Goal: Task Accomplishment & Management: Use online tool/utility

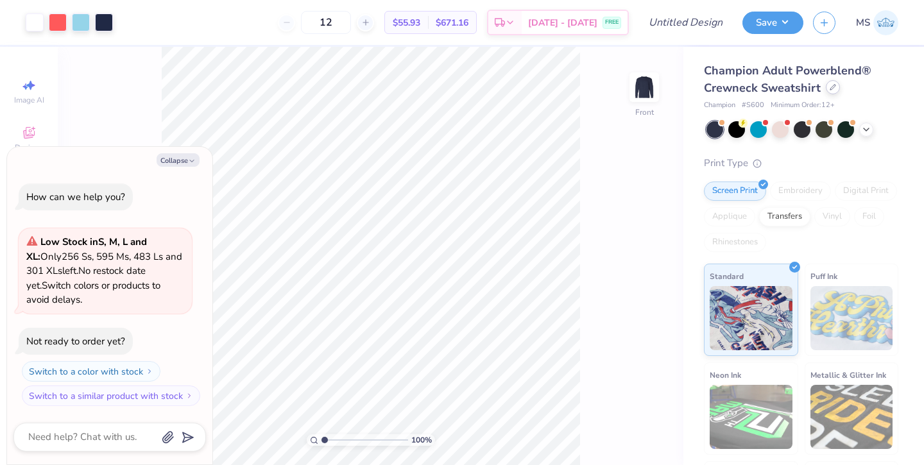
click at [830, 87] on icon at bounding box center [833, 87] width 6 height 6
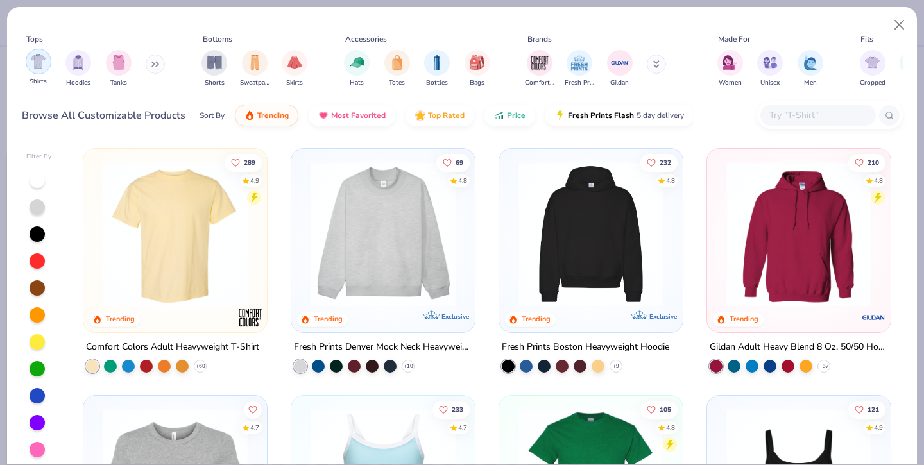
click at [40, 64] on img "filter for Shirts" at bounding box center [38, 61] width 15 height 15
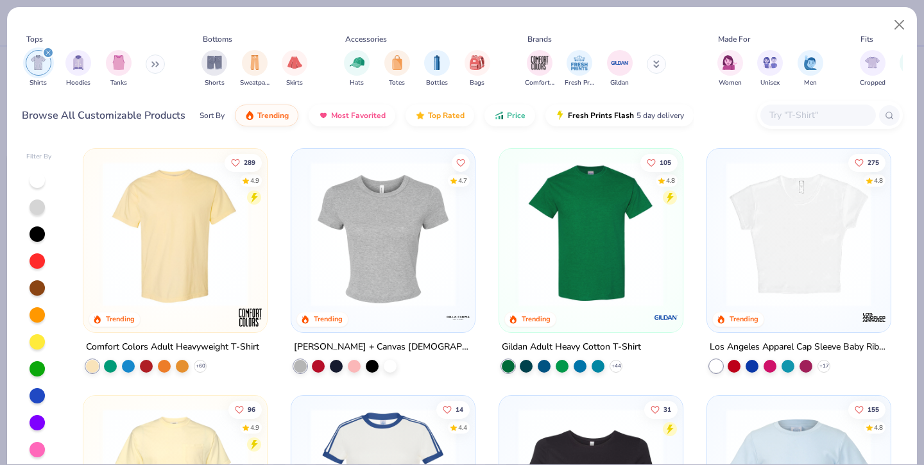
click at [144, 200] on img at bounding box center [175, 234] width 158 height 145
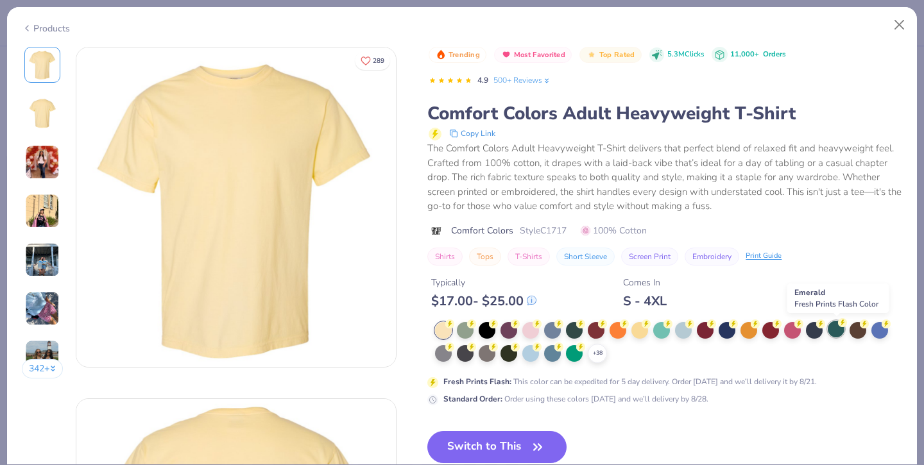
click at [831, 328] on div at bounding box center [836, 329] width 17 height 17
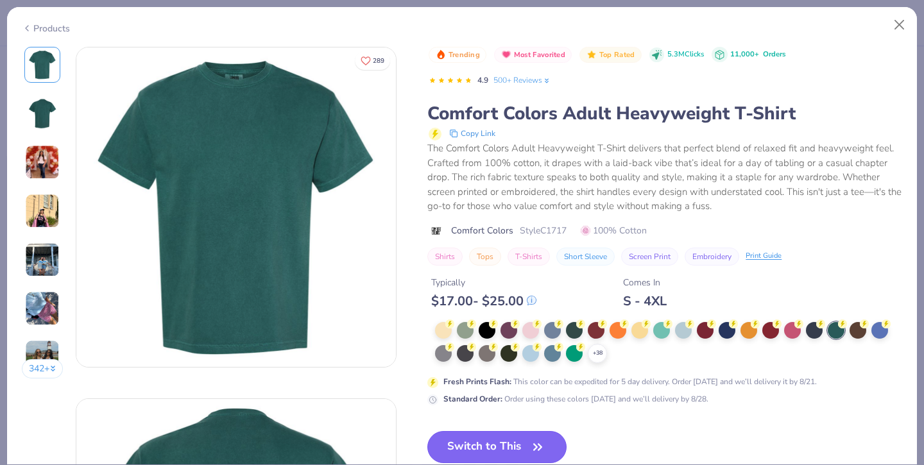
click at [504, 447] on button "Switch to This" at bounding box center [496, 447] width 139 height 32
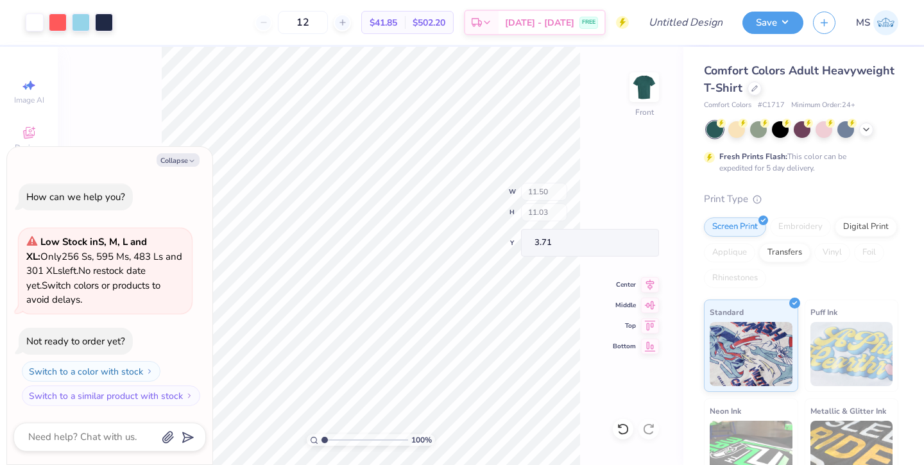
type textarea "x"
type input "7.74"
type input "0.43"
type input "13.66"
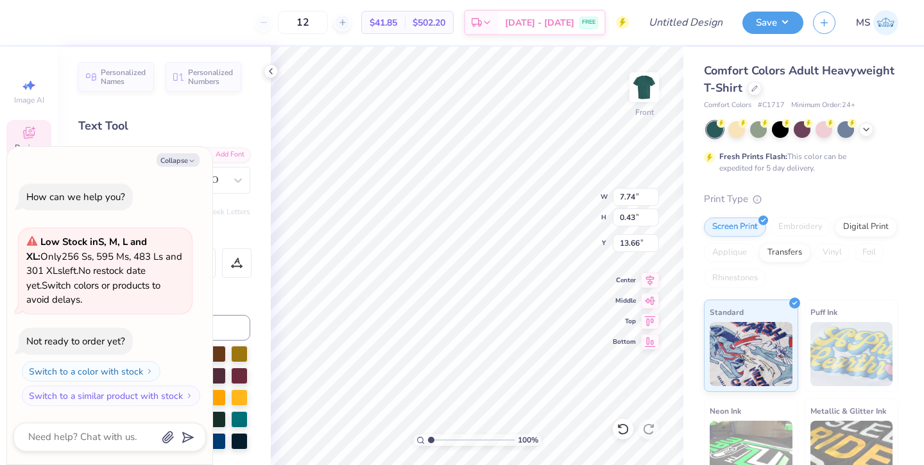
scroll to position [0, 5]
type textarea "x"
type textarea "P A R E N T S E E K E N D"
type textarea "x"
type textarea "P A R E N T S E E K E N D"
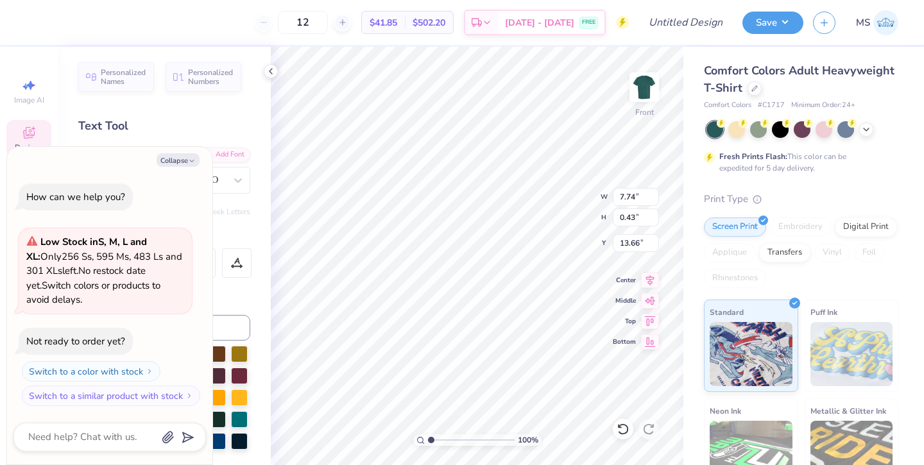
type textarea "x"
type textarea "P A R E N T S E E K E N D"
type textarea "x"
type textarea "P A R E N T S E E K E N D"
type textarea "x"
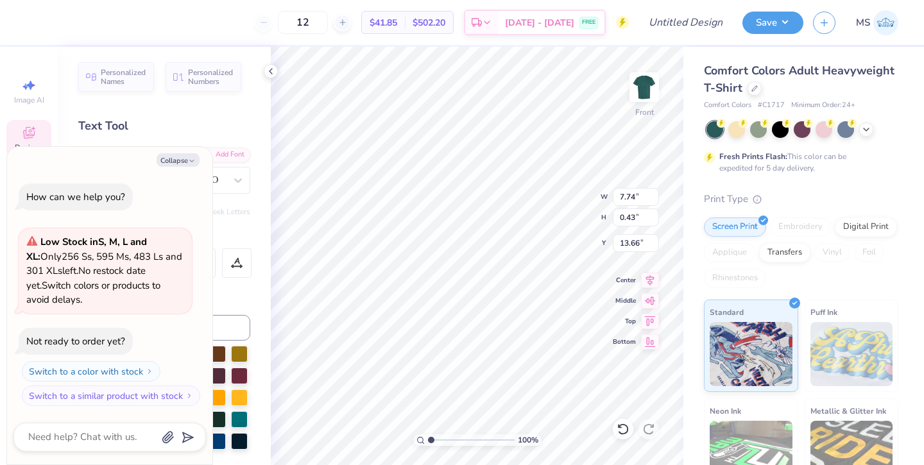
type textarea "P A R E N T E E K E N D"
type textarea "x"
type textarea "P A R E N T E E K E N D"
type textarea "x"
type textarea "P A R E N E E K E N D"
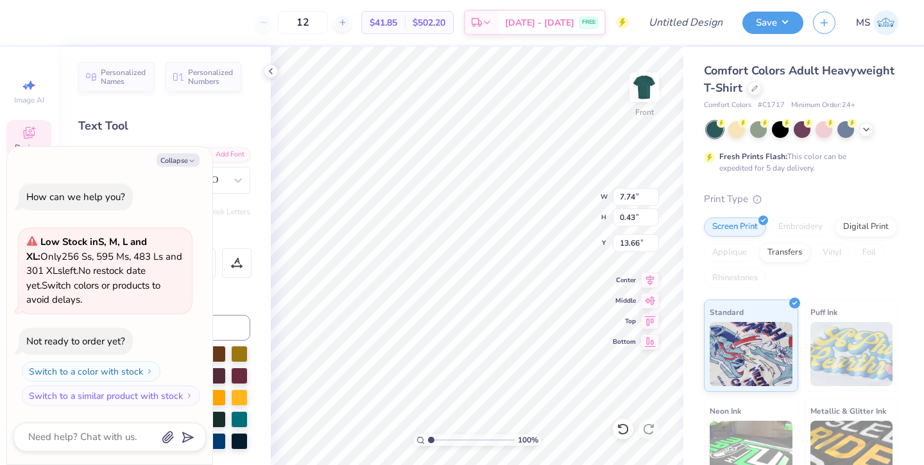
type textarea "x"
type textarea "P A R E N E E K E N D"
type textarea "x"
type textarea "P A R E E E K E N D"
type textarea "x"
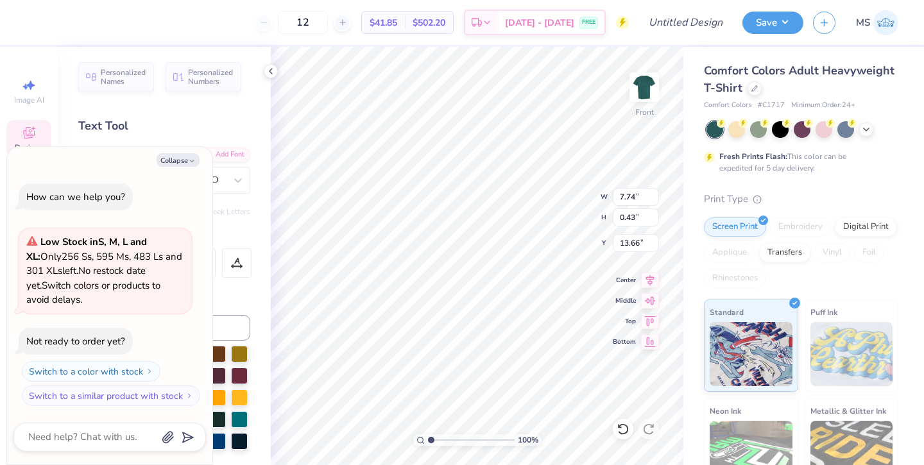
type textarea "P A R E E E K E N D"
type textarea "x"
type textarea "P A R E E K E N D"
type textarea "x"
type textarea "P A R E E K E N D"
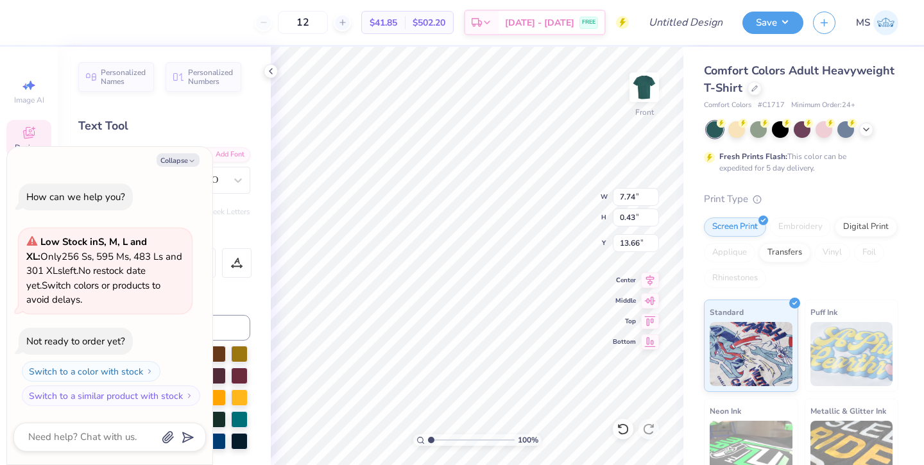
type textarea "x"
type textarea "P A E E K E N D"
type textarea "x"
type textarea "P A E E K E N D"
type textarea "x"
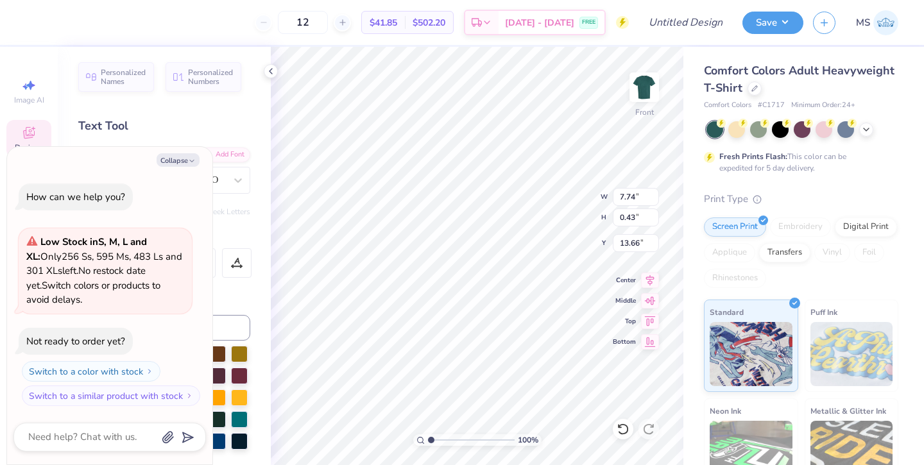
type textarea "P E E K E N D"
type textarea "x"
type textarea "P E E K E N D"
type textarea "x"
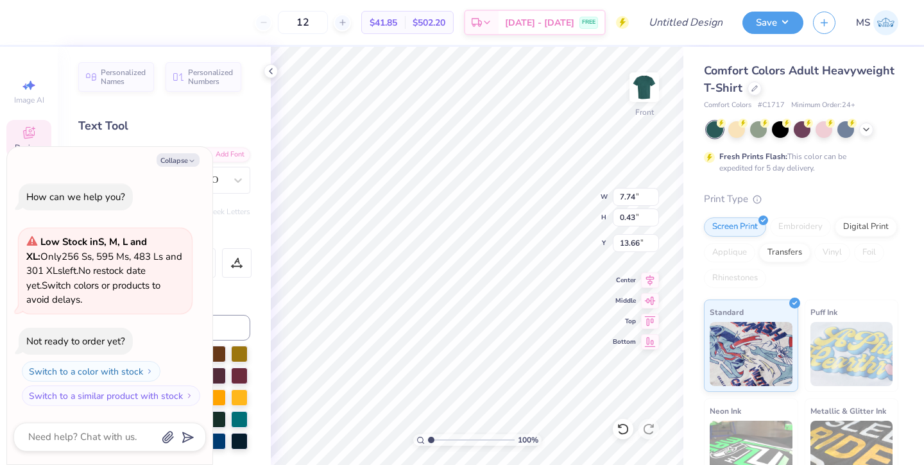
type textarea "P E E K E N"
type textarea "x"
type textarea "P E E K E N"
type textarea "x"
type textarea "P E E K E"
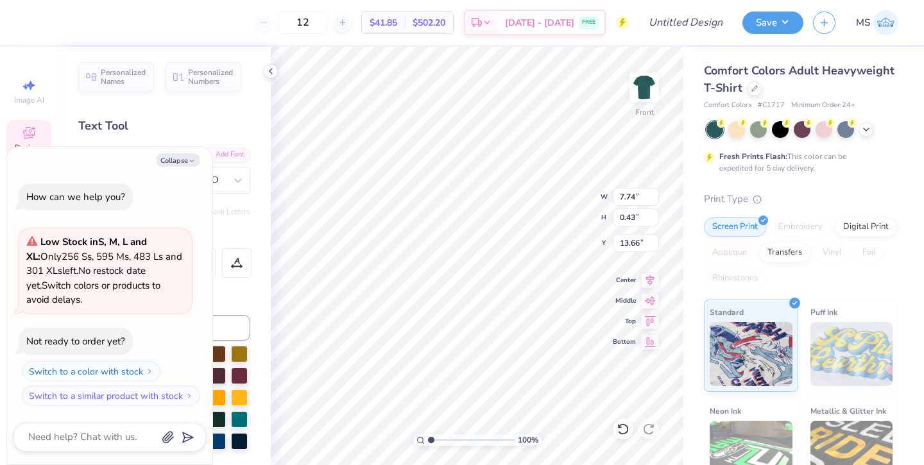
type textarea "x"
type textarea "P E E K E"
type textarea "x"
type textarea "P E E K"
type textarea "x"
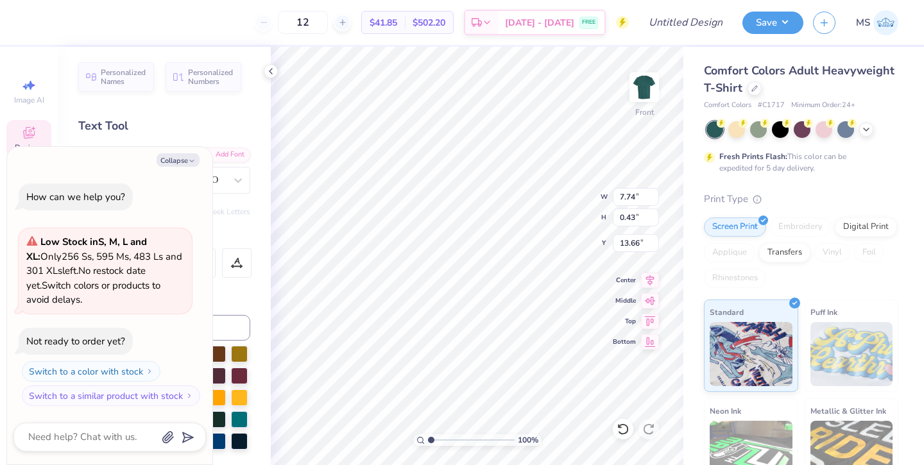
type textarea "P E E K"
type textarea "x"
type textarea "P E E"
type textarea "x"
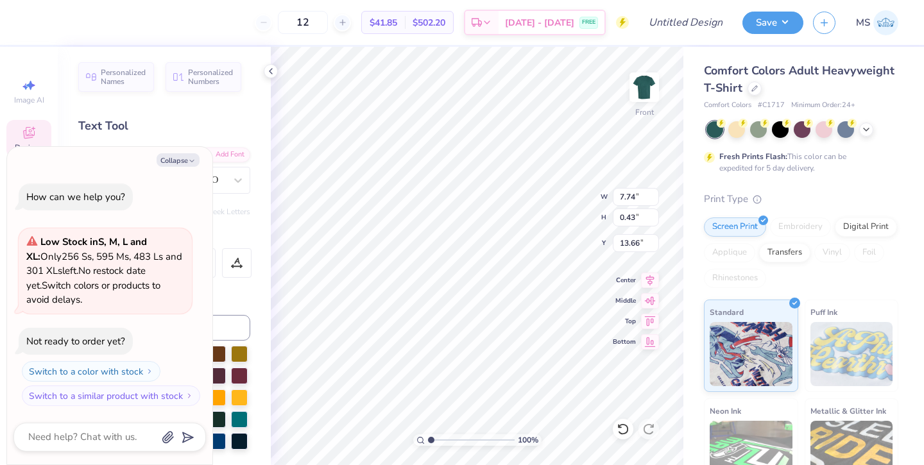
type textarea "P E E"
type textarea "x"
type textarea "P E"
type textarea "x"
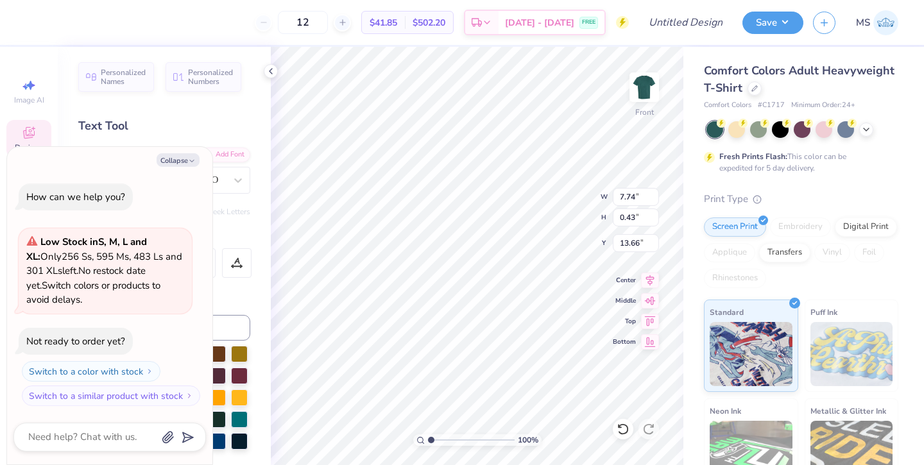
type textarea "P E"
type textarea "x"
type textarea "P"
type textarea "x"
type textarea "P"
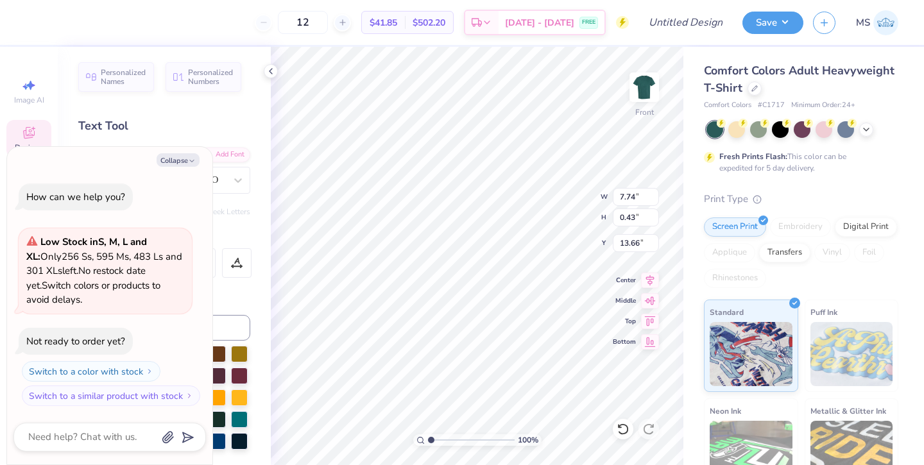
type textarea "x"
type textarea "PF"
type textarea "x"
type textarea "P"
type textarea "x"
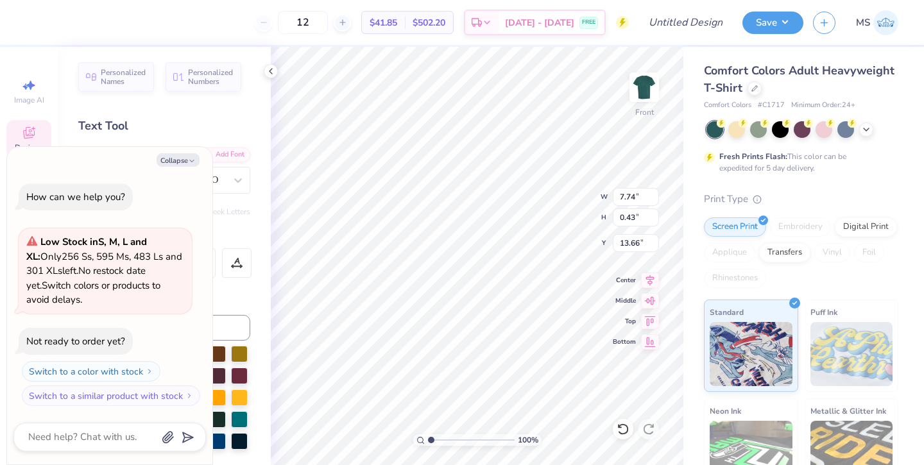
type textarea "x"
type textarea "F"
type textarea "x"
type textarea "Fa"
type textarea "x"
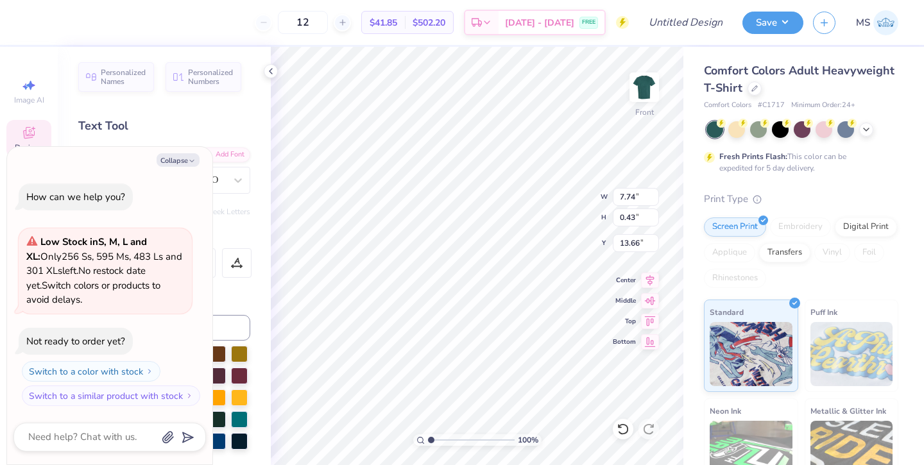
type textarea "F"
type textarea "x"
type textarea "FA"
type textarea "x"
type textarea "F"
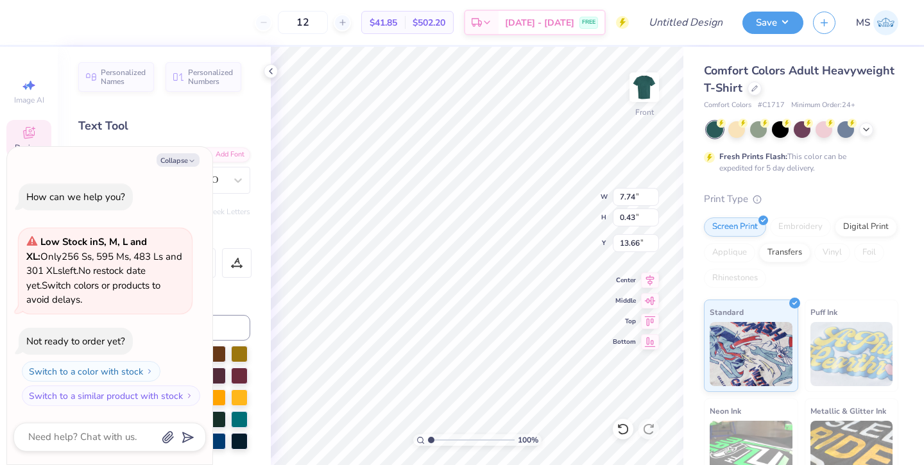
type textarea "x"
type textarea "FA"
type textarea "x"
type textarea "F"
type textarea "x"
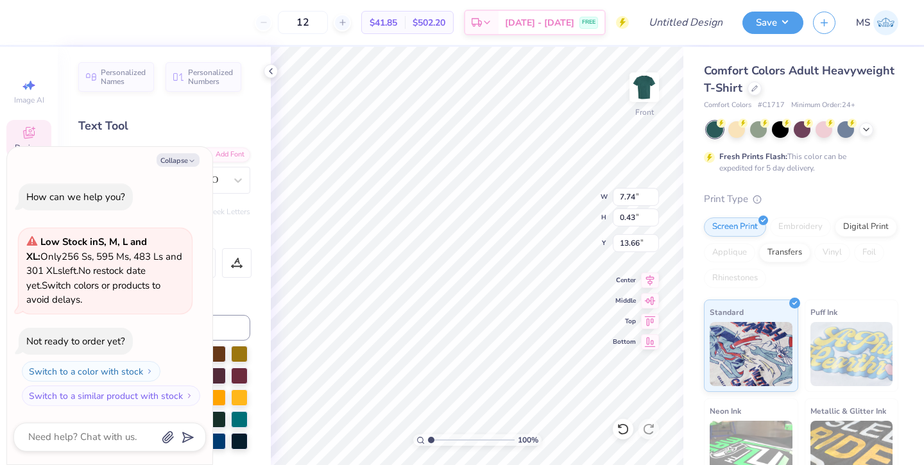
type textarea "F"
type textarea "x"
type textarea "F A"
type textarea "x"
type textarea "F A"
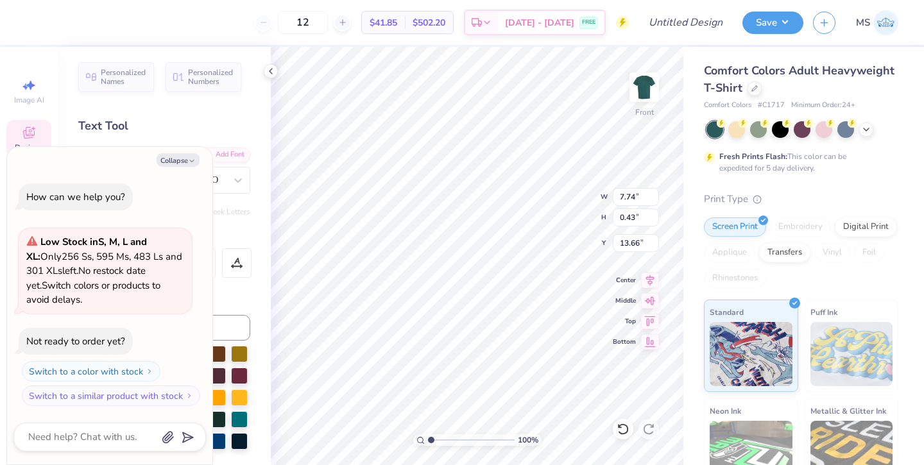
type textarea "x"
type textarea "F A L"
type textarea "x"
type textarea "F A L"
type textarea "x"
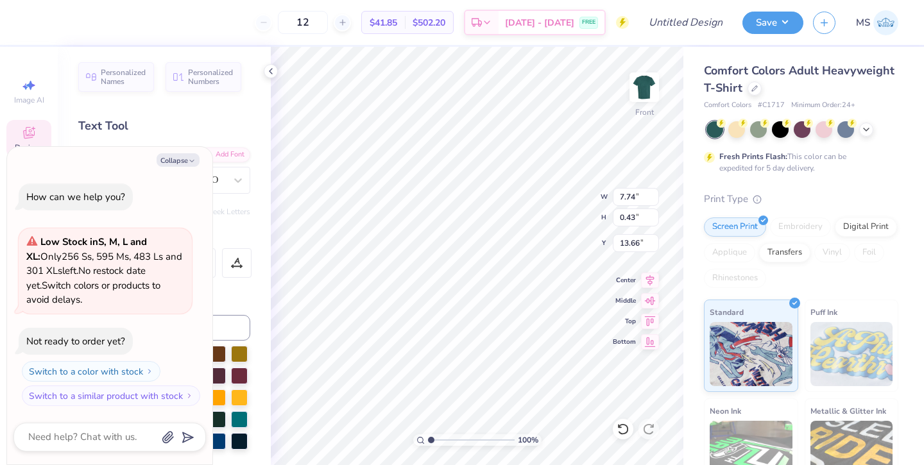
type textarea "F A L"
type textarea "x"
type textarea "F A L L"
type textarea "x"
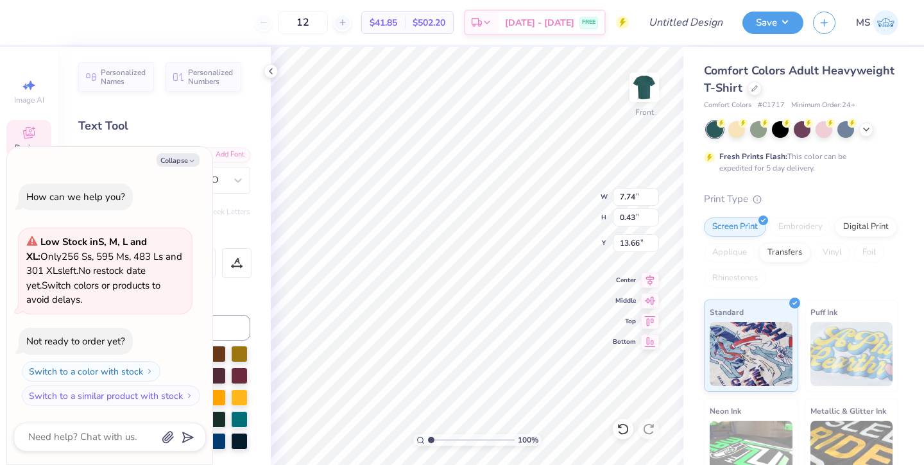
type textarea "F A L L"
type textarea "x"
type textarea "F A L L"
type textarea "x"
type textarea "F A L L R"
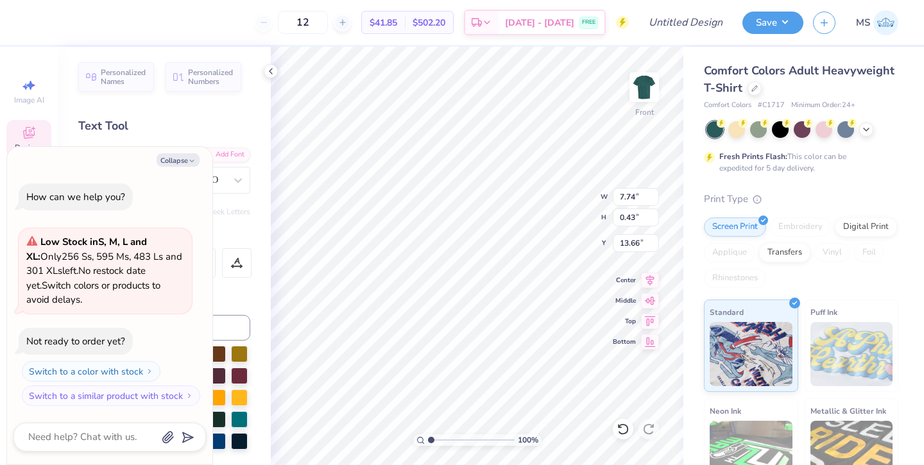
scroll to position [0, 1]
type textarea "x"
type textarea "F A L L R"
type textarea "x"
type textarea "F A L L R U"
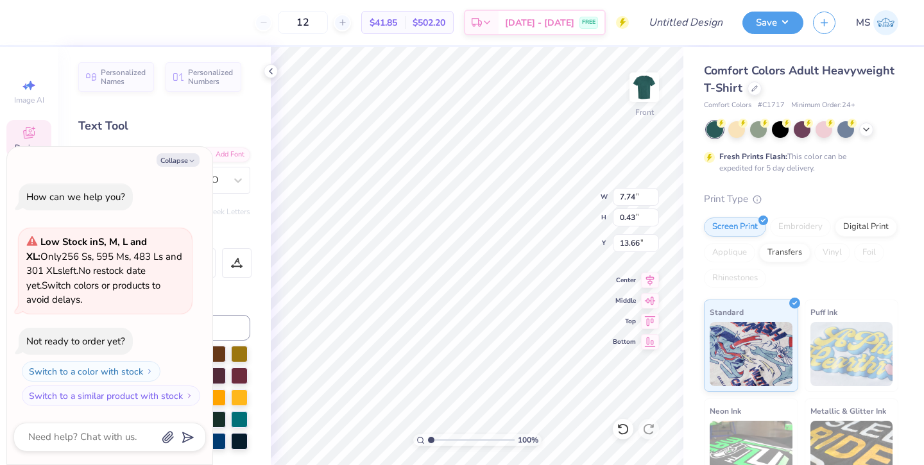
type textarea "x"
type textarea "F A L L R U"
type textarea "x"
type textarea "F A L L R U S"
type textarea "x"
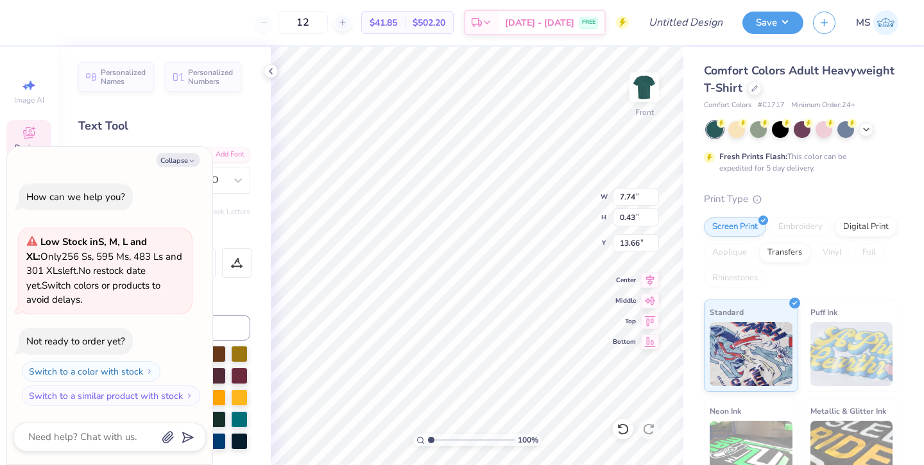
type textarea "F A L L R U S"
type textarea "x"
type textarea "F A L L R U S H"
type textarea "x"
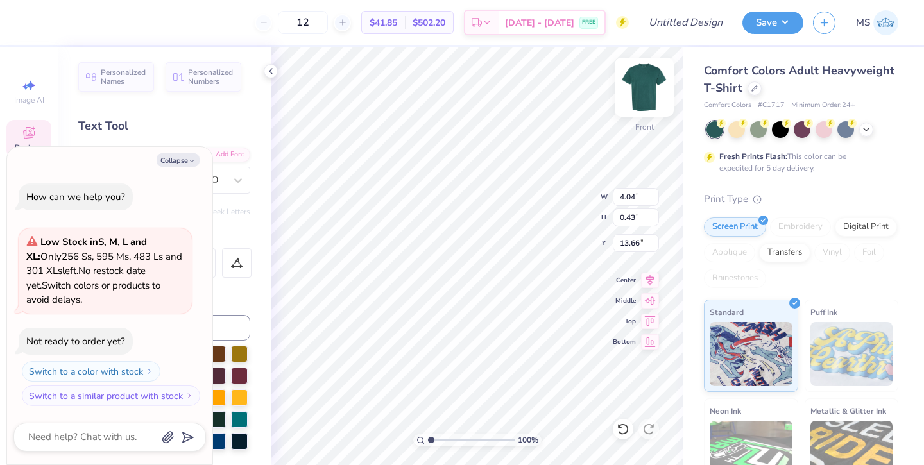
type input "4.86"
type input "0.52"
type textarea "x"
type input "13.75"
type textarea "x"
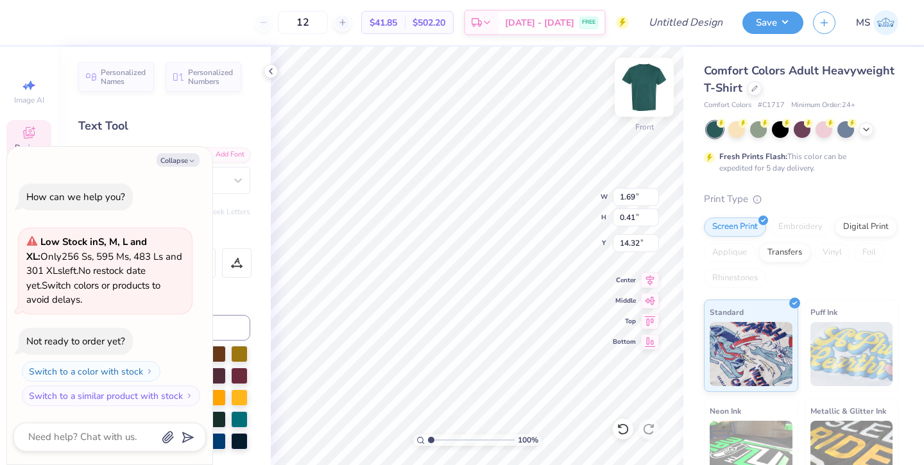
type input "14.56"
click at [646, 81] on img at bounding box center [644, 87] width 51 height 51
click at [650, 81] on img at bounding box center [644, 87] width 51 height 51
click at [753, 25] on button "Save" at bounding box center [773, 21] width 61 height 22
type textarea "x"
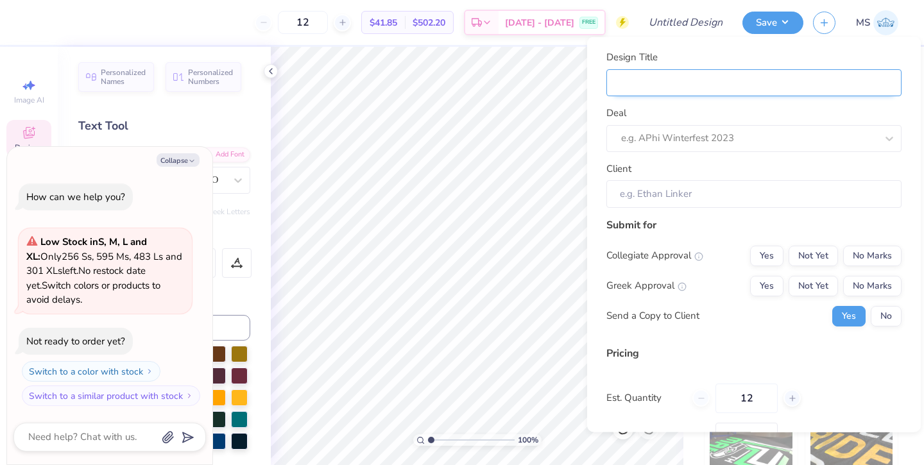
click at [679, 88] on input "Design Title" at bounding box center [754, 83] width 295 height 28
type input "T"
type textarea "x"
type input "Th"
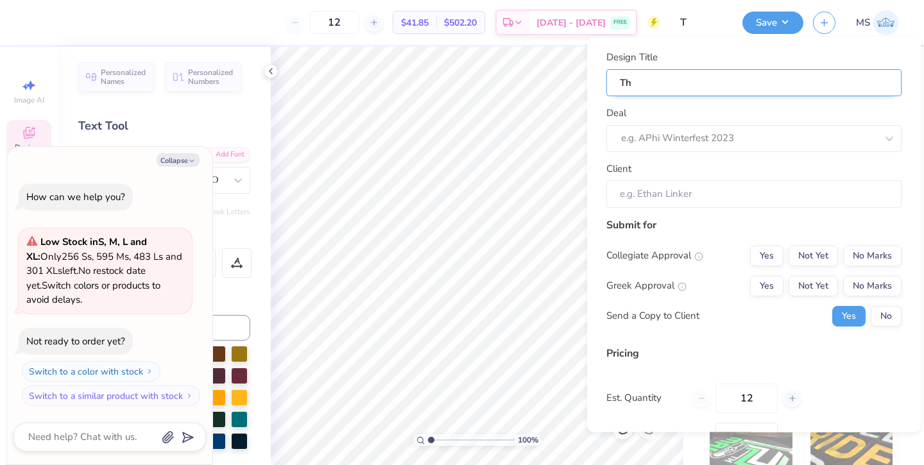
type textarea "x"
type input "The"
type textarea "x"
type input "The"
type input "Thet"
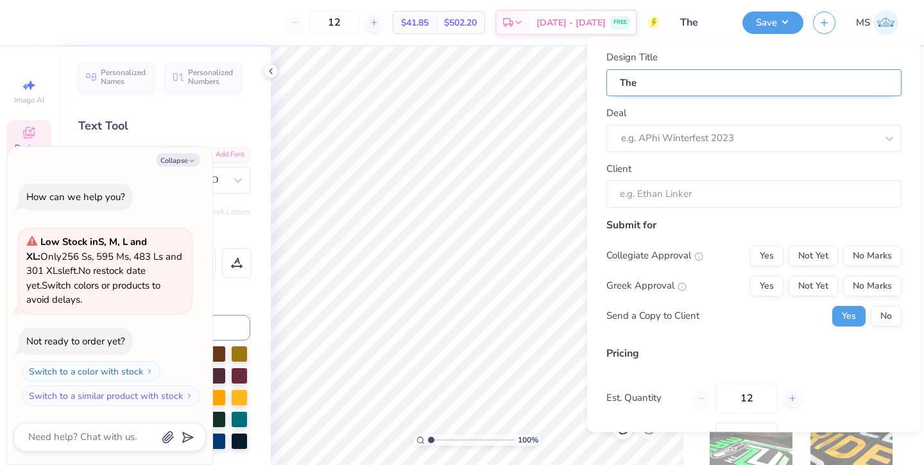
type textarea "x"
type input "Thet"
type input "Theta"
type textarea "x"
type input "Theta"
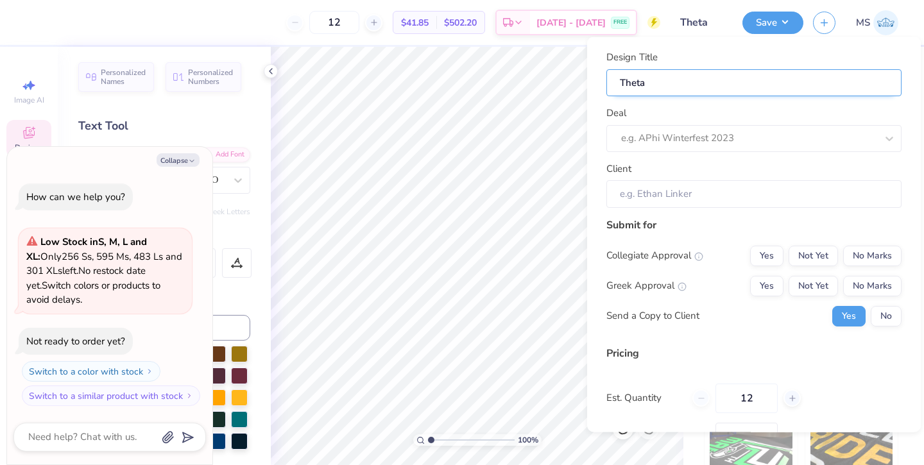
type input "Theta"
type textarea "x"
type input "Theta"
type input "Theta C"
type textarea "x"
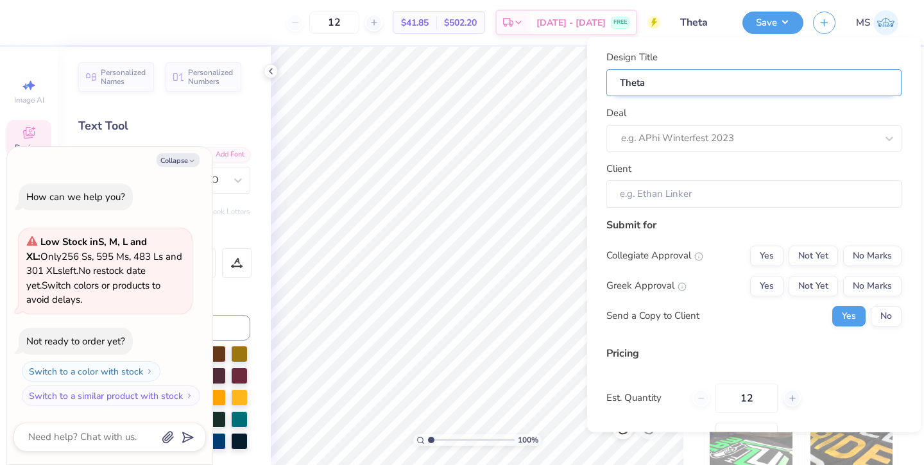
type input "Theta C"
type input "Theta Ch"
type textarea "x"
type input "Theta Ch"
type input "Theta Chi"
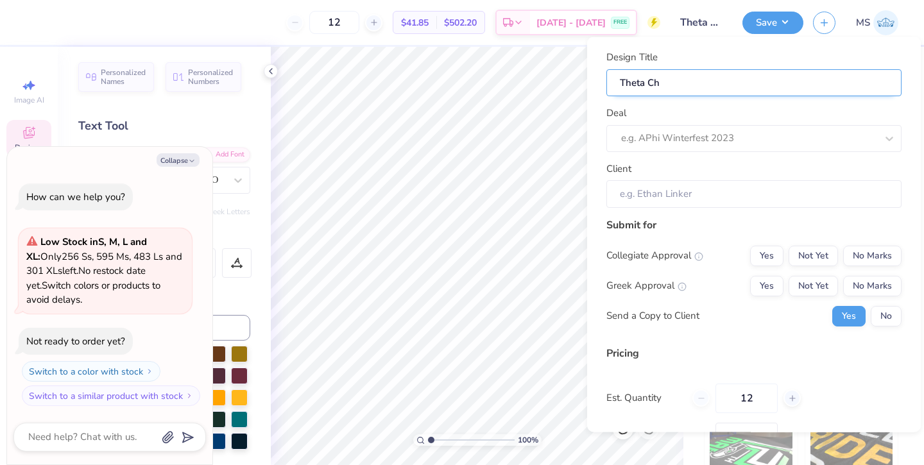
type textarea "x"
type input "Theta Chi"
type textarea "x"
type input "Theta Chi"
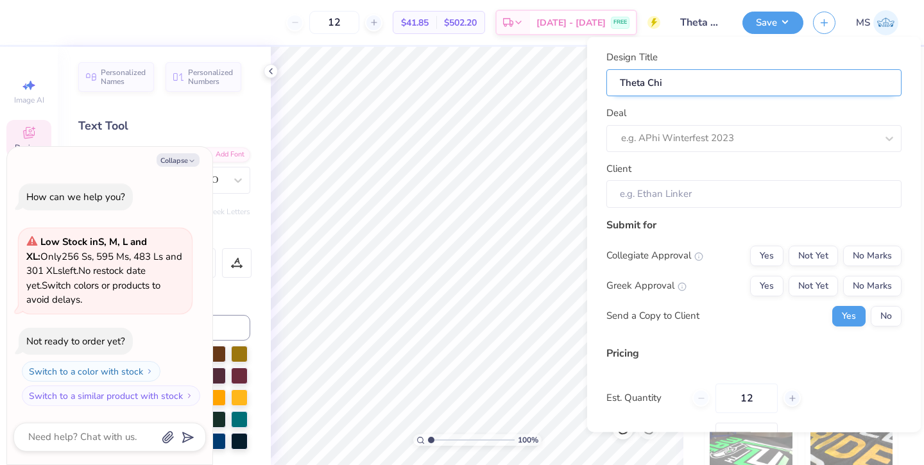
type input "Theta Chi F"
type textarea "x"
type input "Theta Chi F"
type input "Theta Chi F2"
type textarea "x"
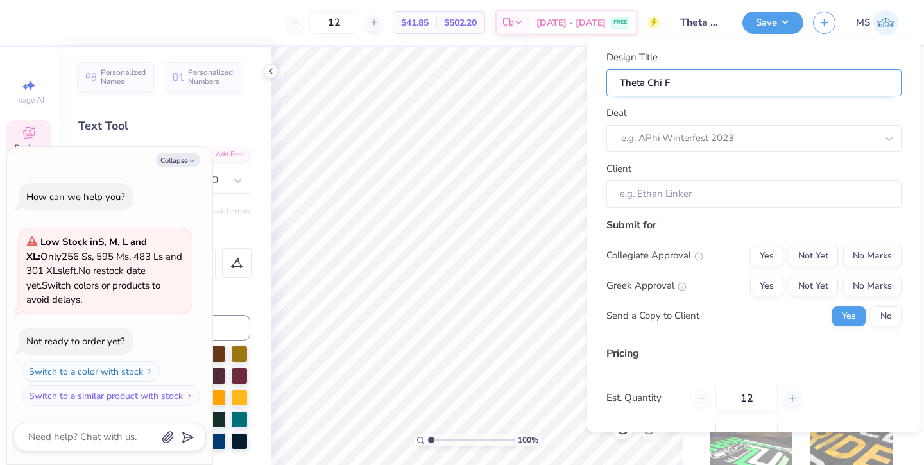
type input "Theta Chi F2"
type input "Theta Chi F25"
type textarea "x"
type input "Theta Chi F25"
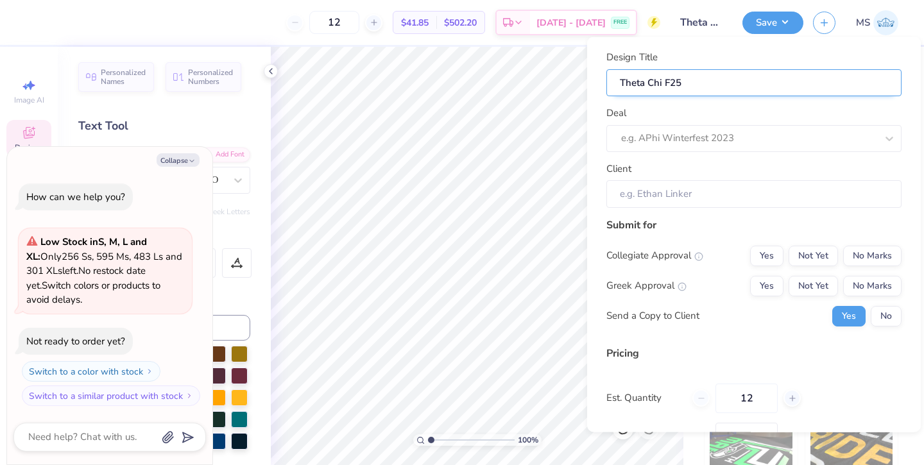
type textarea "x"
type input "Theta Chi F25"
type input "Theta Chi F25 R"
type textarea "x"
type input "Theta Chi F25 R"
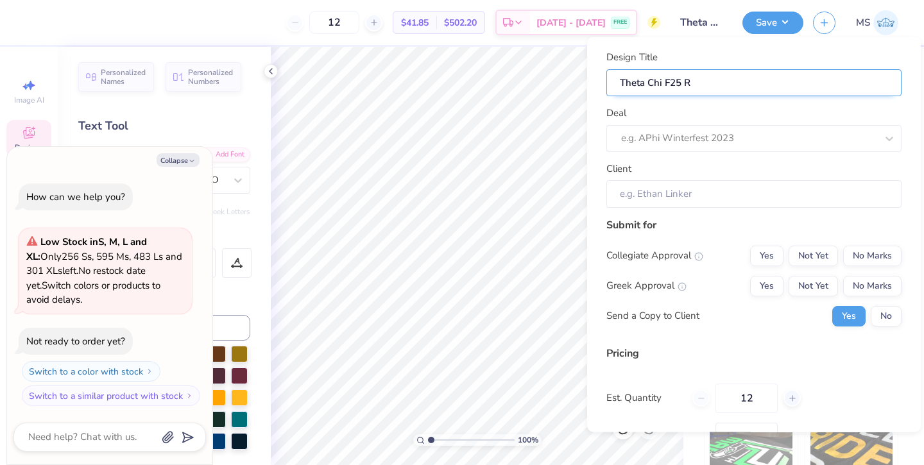
type input "Theta Chi F25 Ru"
type textarea "x"
type input "Theta Chi F25 Ru"
type input "Theta Chi F25 Rus"
type textarea "x"
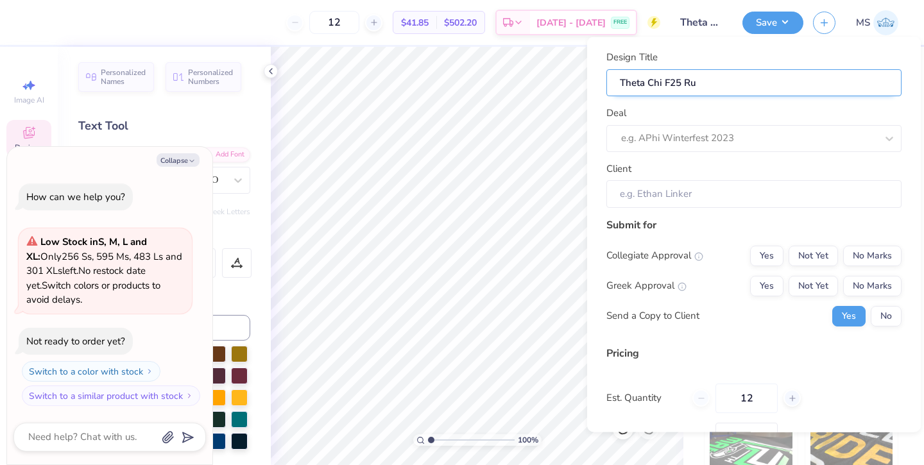
type input "Theta Chi F25 Rus"
type input "Theta Chi F25 Rush"
type textarea "x"
type input "Theta Chi F25 Rush"
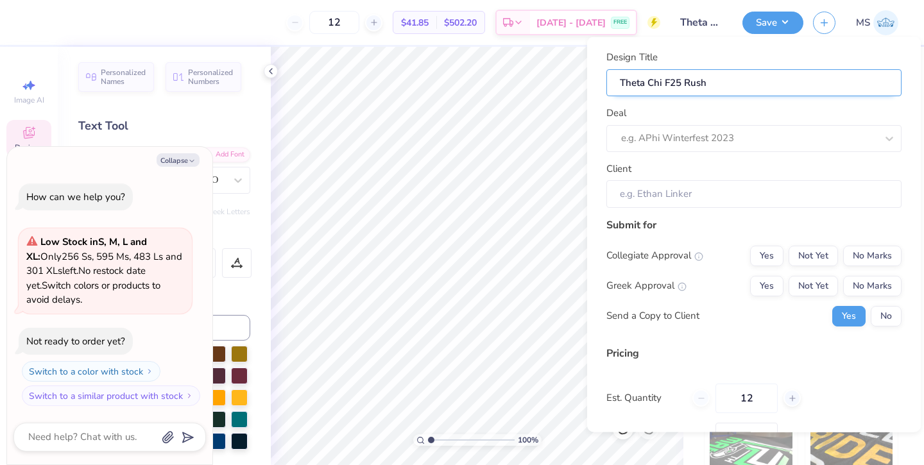
type textarea "x"
type input "Theta Chi F25 Rush"
type input "Theta Chi F25 Rush B"
type textarea "x"
type input "Theta Chi F25 Rush B"
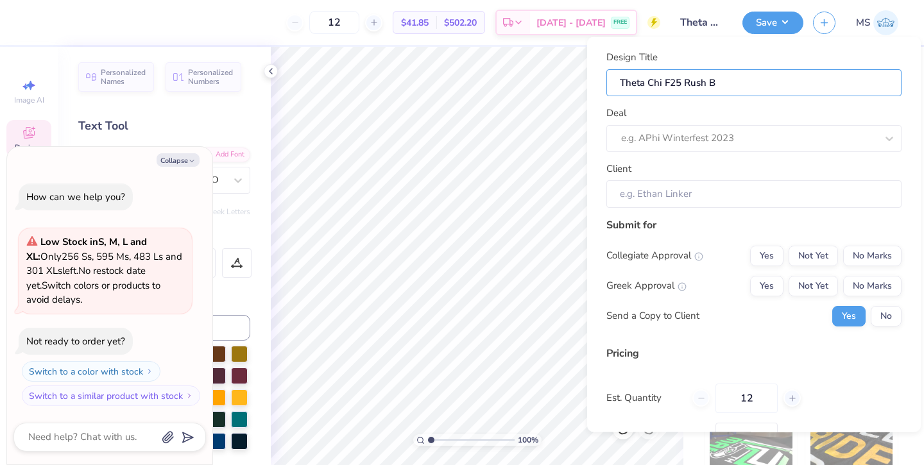
type input "Theta Chi F25 Rush Bo"
type textarea "x"
type input "Theta Chi F25 Rush Bo"
type input "Theta Chi F25 Rush Boa"
type textarea "x"
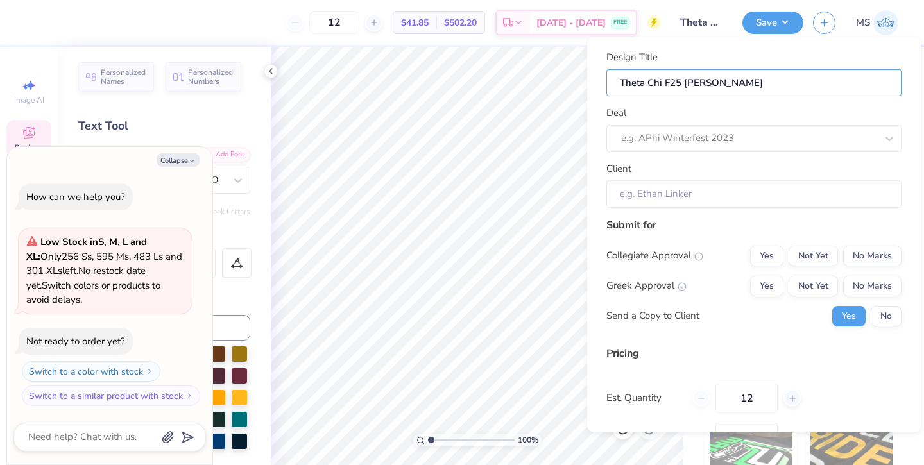
type input "Theta Chi F25 Rush Boa"
type input "Theta Chi F25 Rush Boat"
type textarea "x"
type input "Theta Chi F25 Rush Boat"
type input "Theta Chi F25 Rush Boat/"
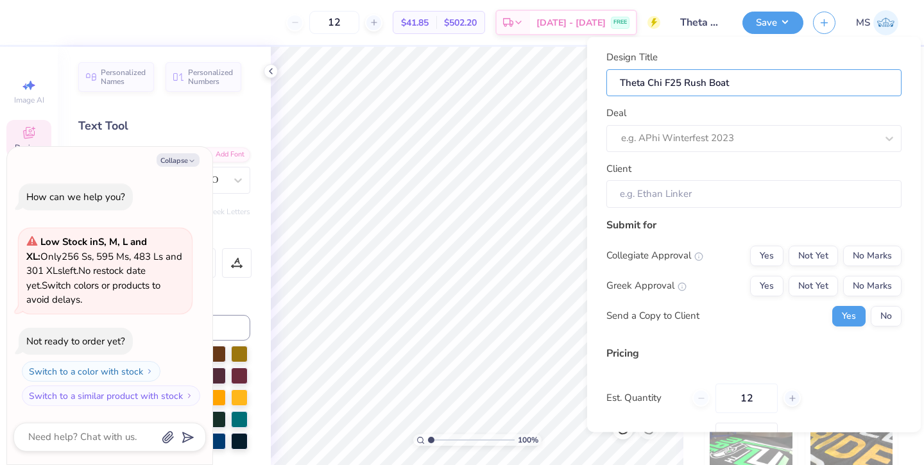
type textarea "x"
type input "Theta Chi F25 Rush Boat/"
type input "Theta Chi F25 Rush Boat/A"
type textarea "x"
type input "Theta Chi F25 Rush Boat/A"
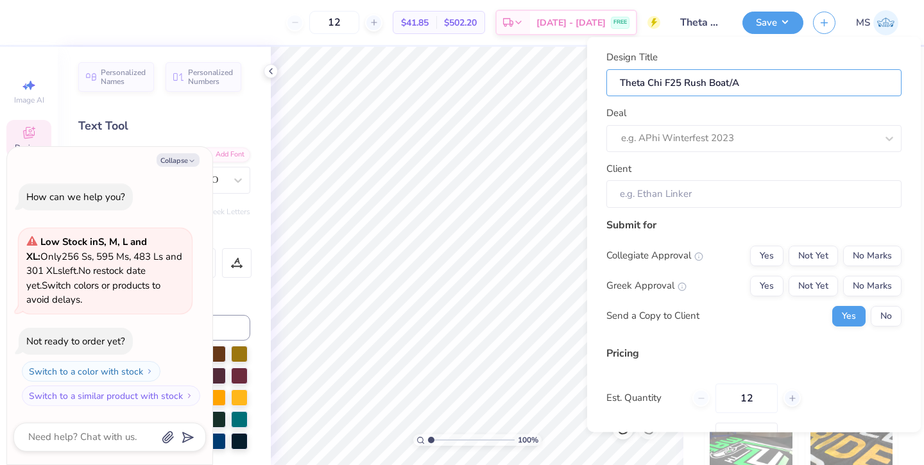
type input "Theta Chi F25 Rush Boat/An"
type textarea "x"
type input "Theta Chi F25 Rush Boat/An"
type input "Theta Chi F25 Rush Boat/Anc"
type textarea "x"
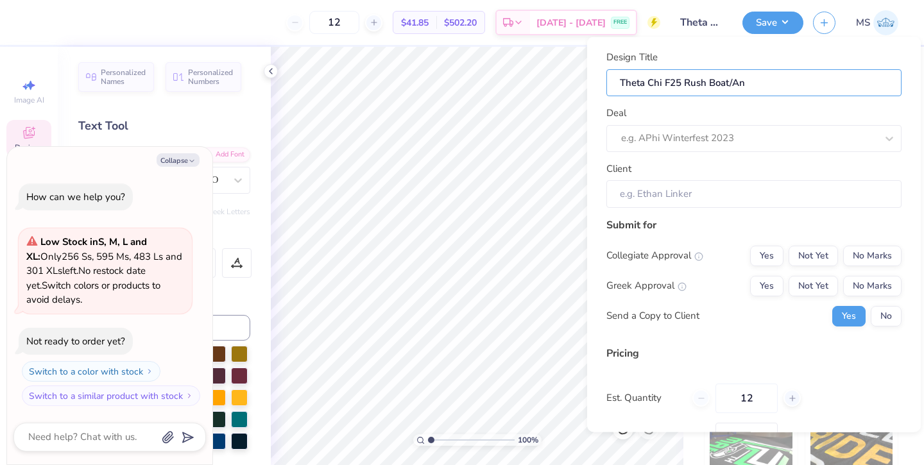
type input "Theta Chi F25 Rush Boat/Anc"
click at [660, 134] on div at bounding box center [748, 138] width 255 height 17
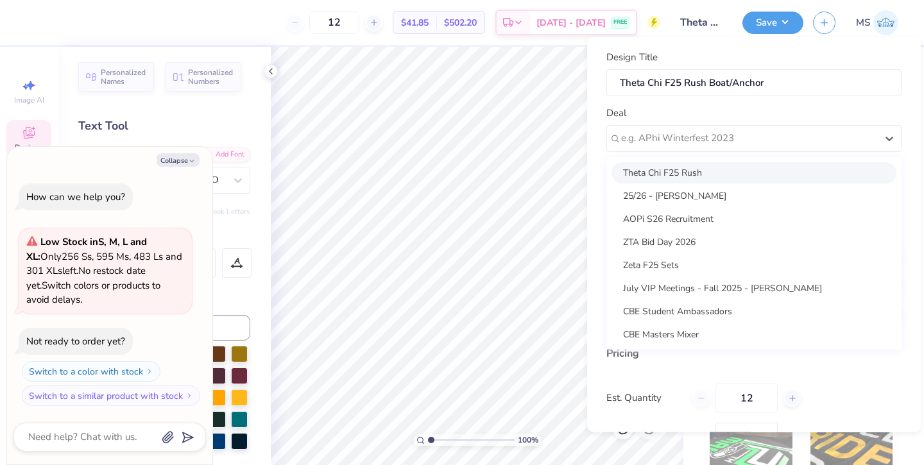
click at [664, 169] on div "Theta Chi F25 Rush" at bounding box center [754, 172] width 285 height 21
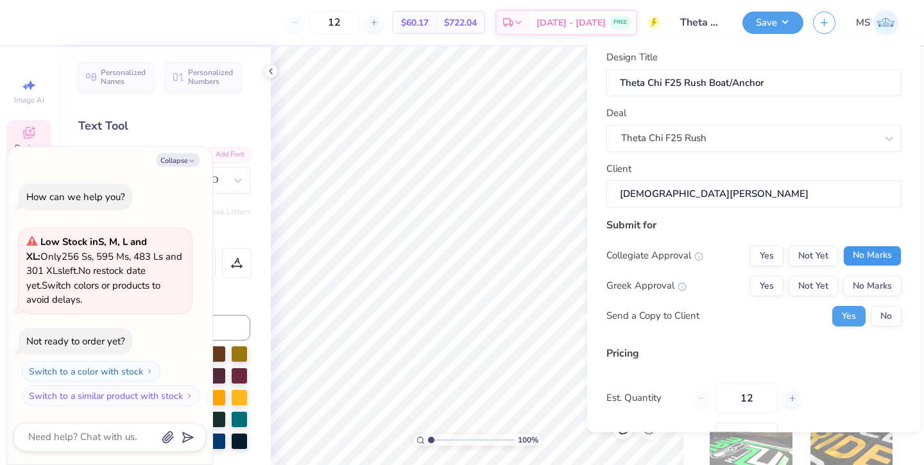
click at [853, 254] on button "No Marks" at bounding box center [872, 255] width 58 height 21
click at [763, 283] on button "Yes" at bounding box center [766, 285] width 33 height 21
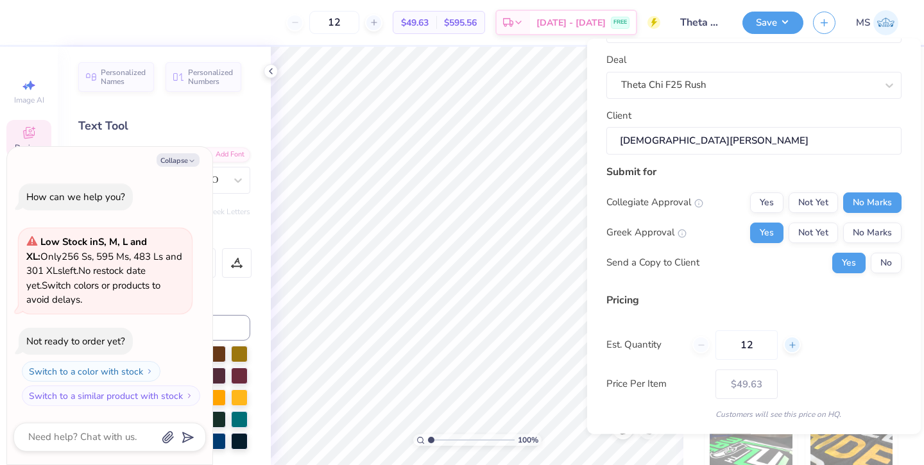
click at [784, 344] on div at bounding box center [792, 345] width 17 height 17
click at [765, 345] on input "13" at bounding box center [747, 346] width 62 height 30
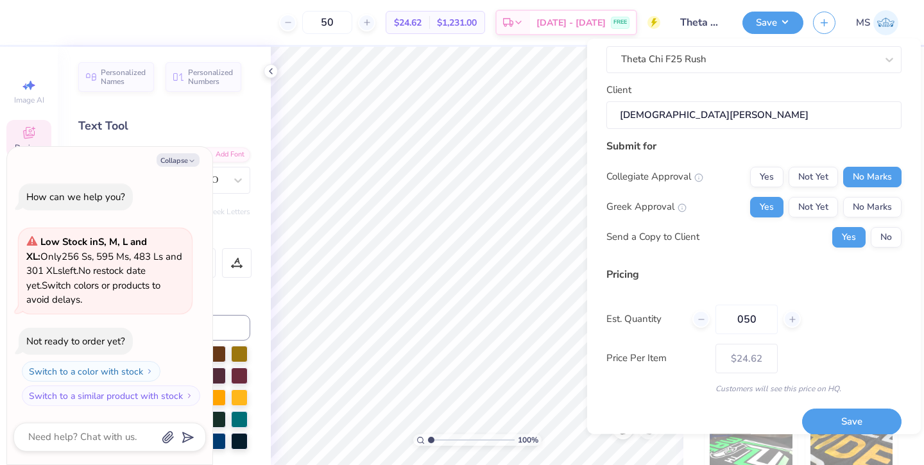
scroll to position [82, 0]
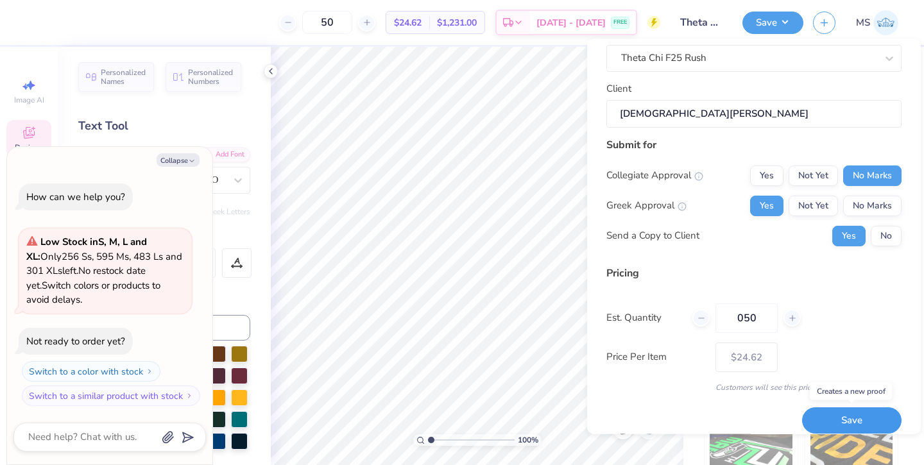
click at [821, 421] on button "Save" at bounding box center [851, 421] width 99 height 26
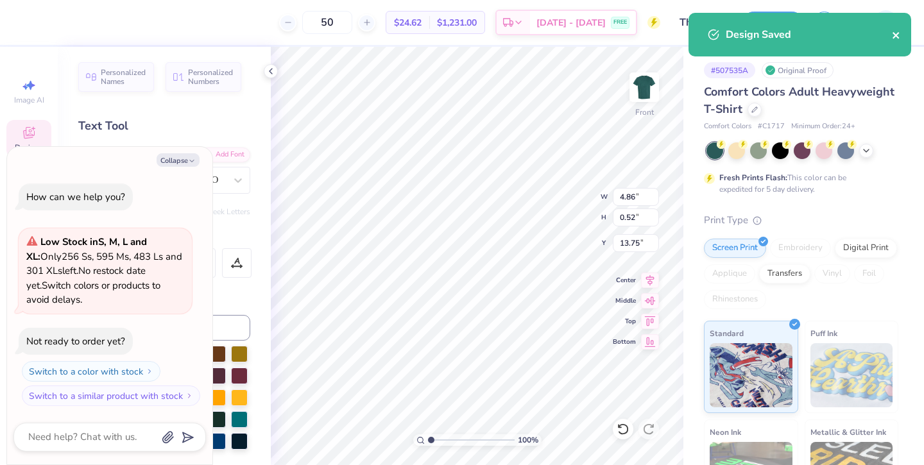
click at [893, 33] on icon "close" at bounding box center [896, 35] width 6 height 6
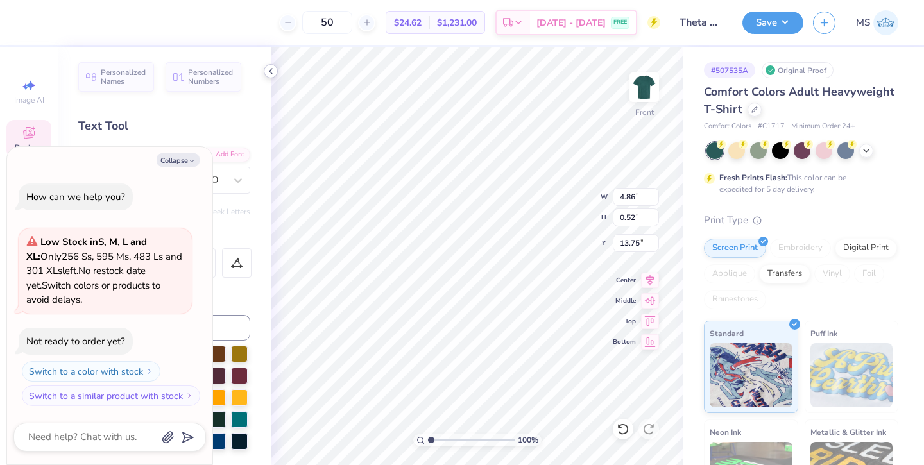
click at [271, 71] on icon at bounding box center [271, 71] width 10 height 10
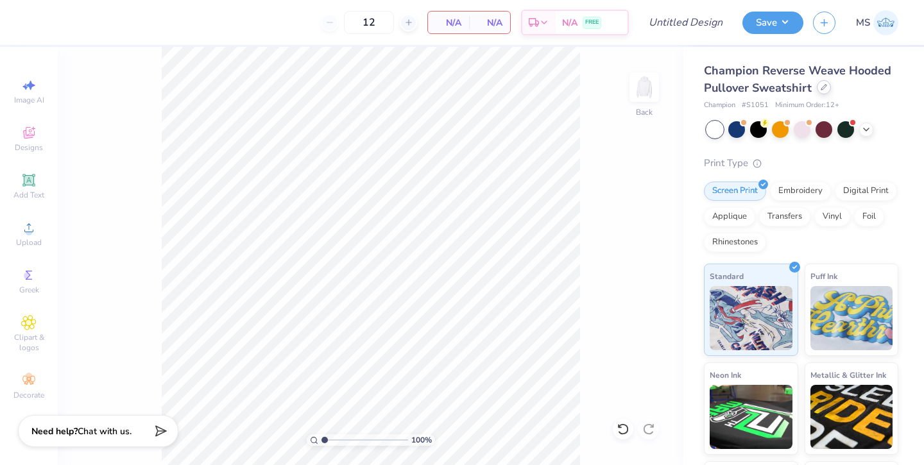
click at [822, 89] on icon at bounding box center [824, 87] width 6 height 6
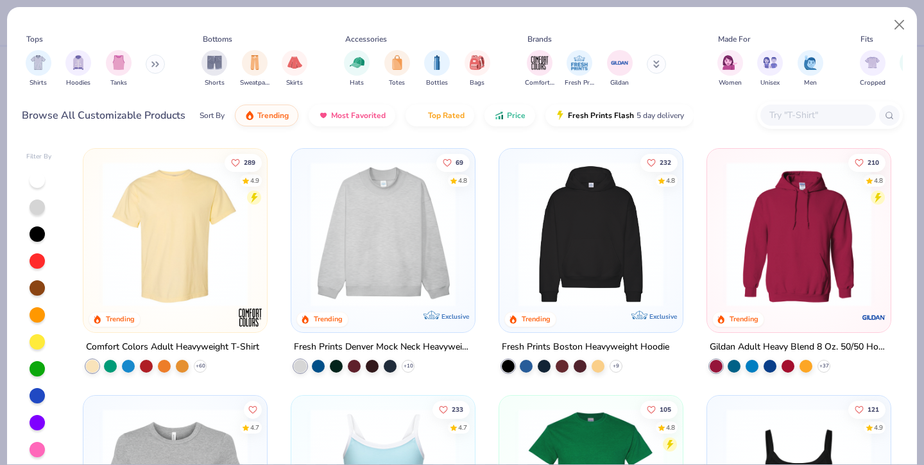
click at [143, 194] on img at bounding box center [175, 234] width 158 height 145
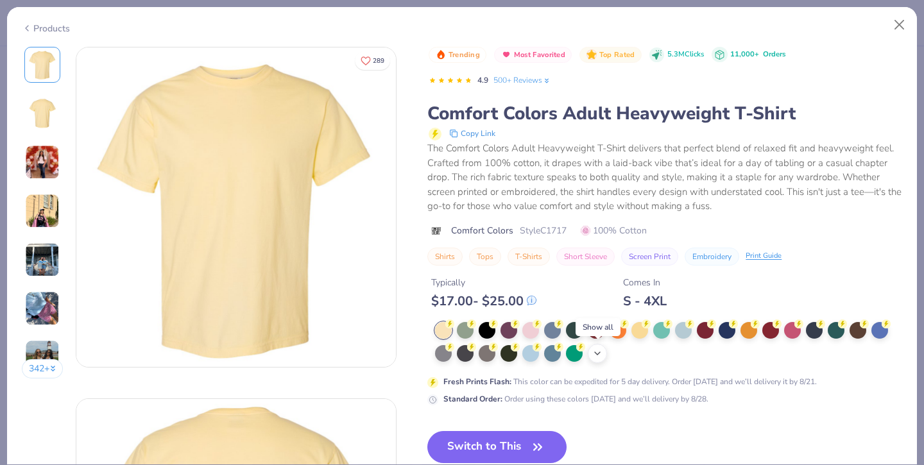
click at [600, 354] on icon at bounding box center [597, 354] width 10 height 10
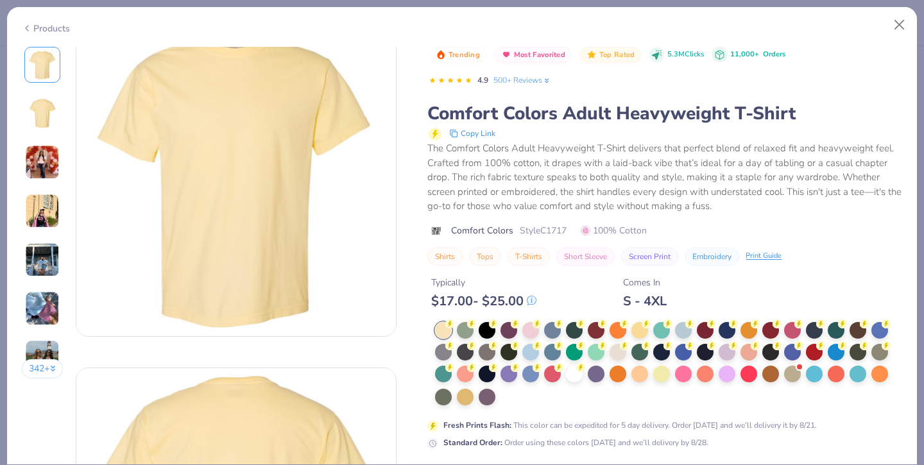
scroll to position [31, 0]
click at [574, 376] on div at bounding box center [574, 373] width 17 height 17
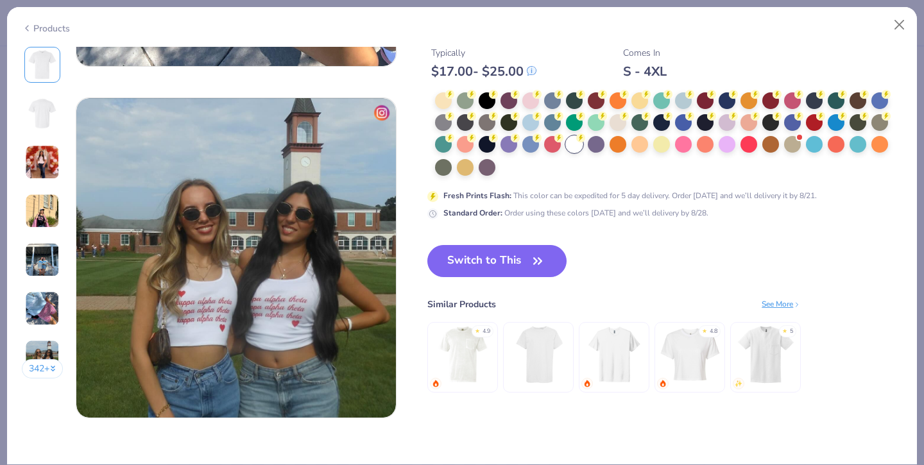
scroll to position [1988, 0]
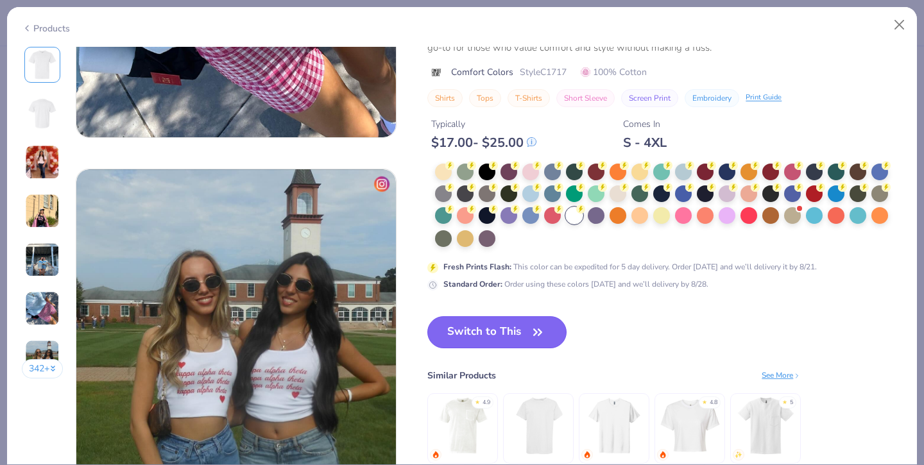
click at [506, 327] on button "Switch to This" at bounding box center [496, 332] width 139 height 32
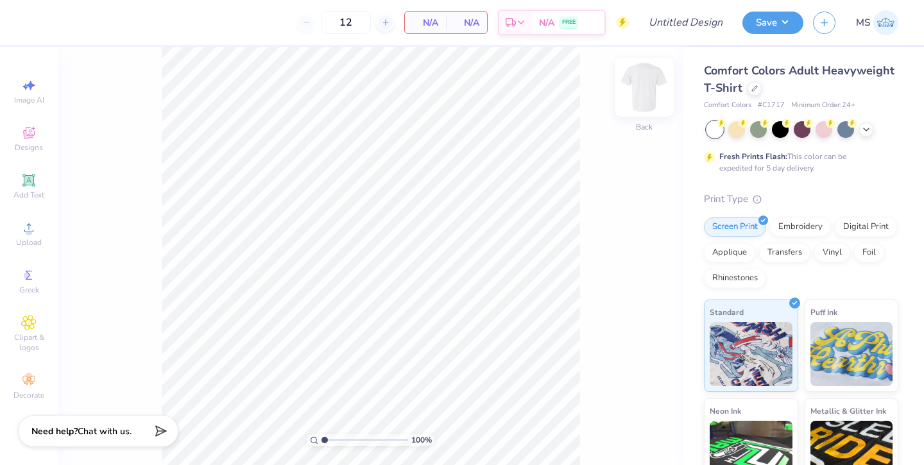
click at [652, 87] on img at bounding box center [644, 87] width 51 height 51
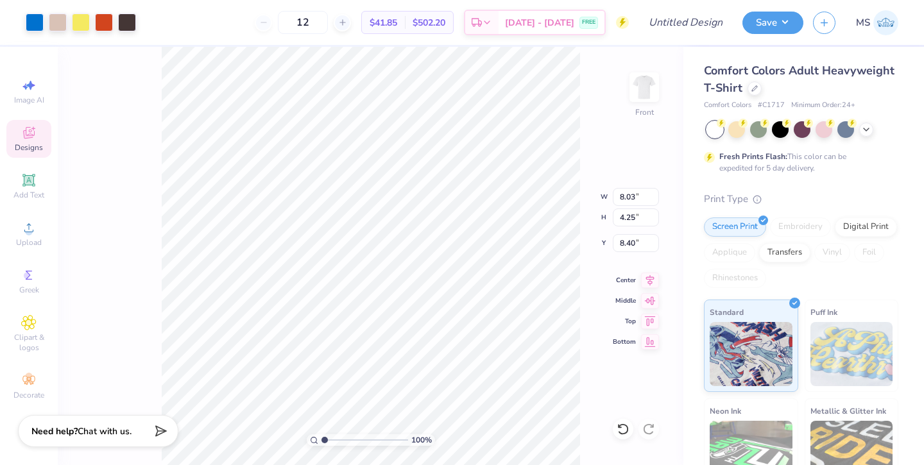
type input "8.40"
type input "12.68"
type input "6.71"
type input "5.94"
type input "13.07"
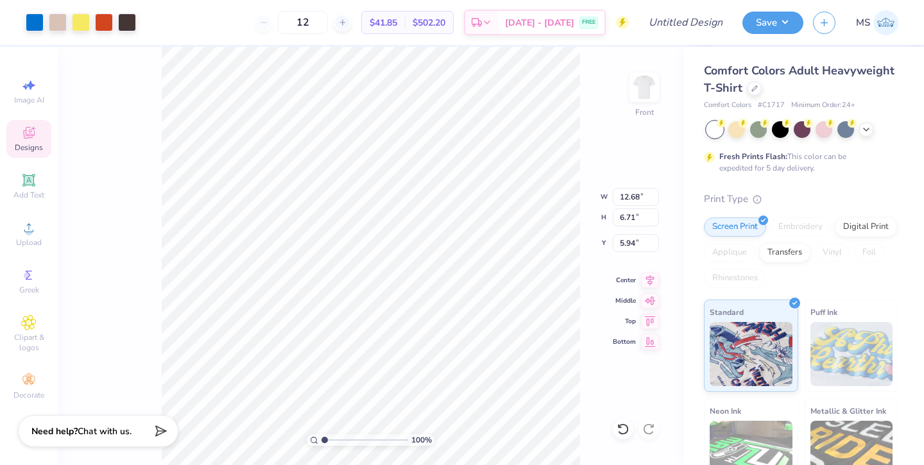
type input "6.91"
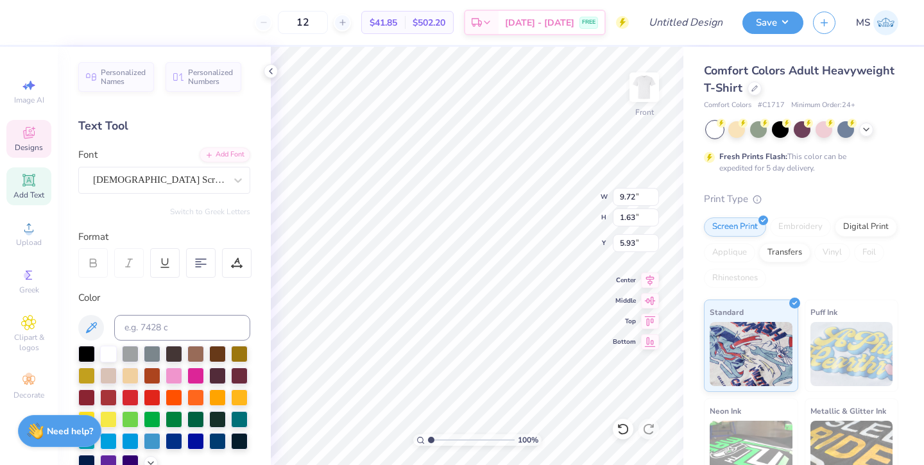
scroll to position [0, 1]
type textarea "Theta Chi"
type input "13.14"
type textarea "Fall Rush 2025"
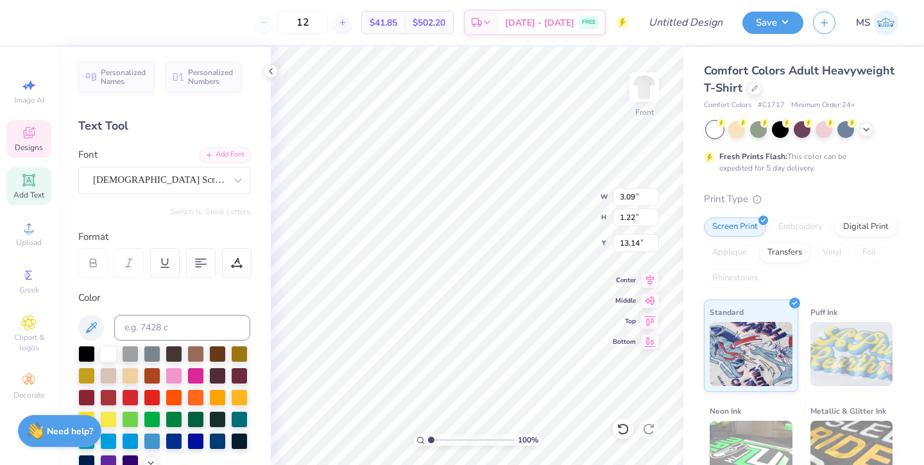
scroll to position [0, 3]
type input "9.50"
type input "1.29"
type textarea "Fall Rush 2025"
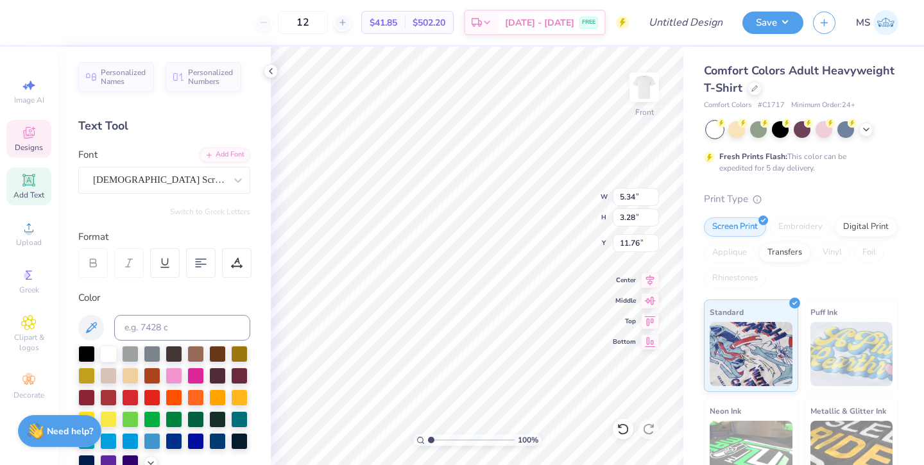
type input "13.21"
type textarea "Fall Rush 2025"
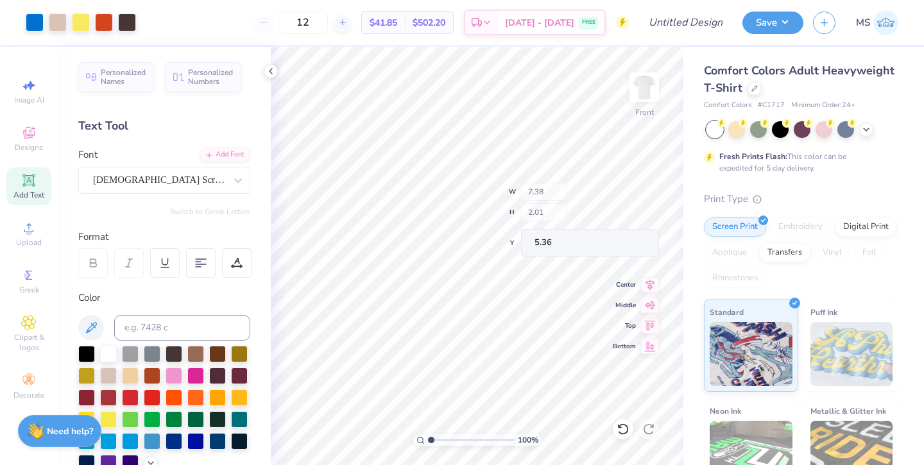
type input "7.38"
type input "2.01"
type input "5.36"
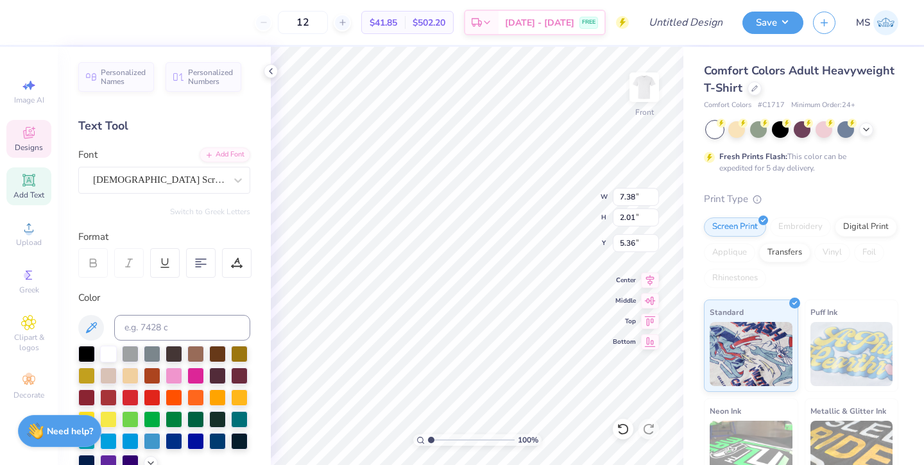
type input "5.26"
type input "13.51"
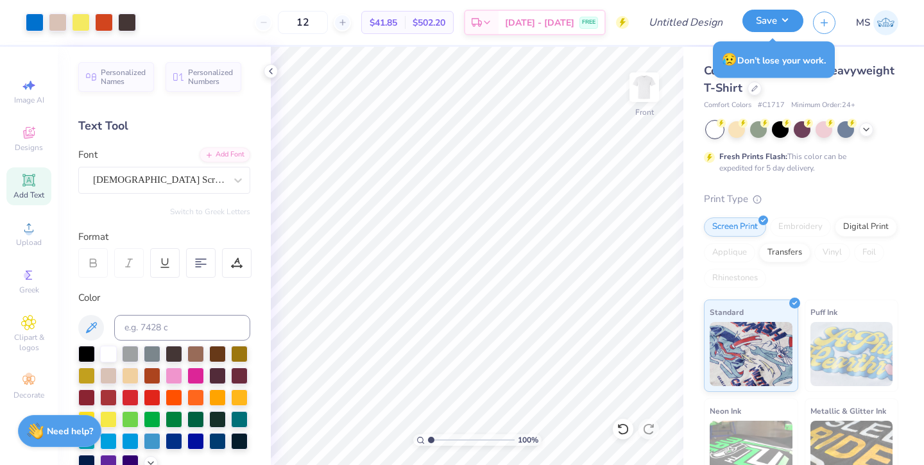
click at [756, 18] on button "Save" at bounding box center [773, 21] width 61 height 22
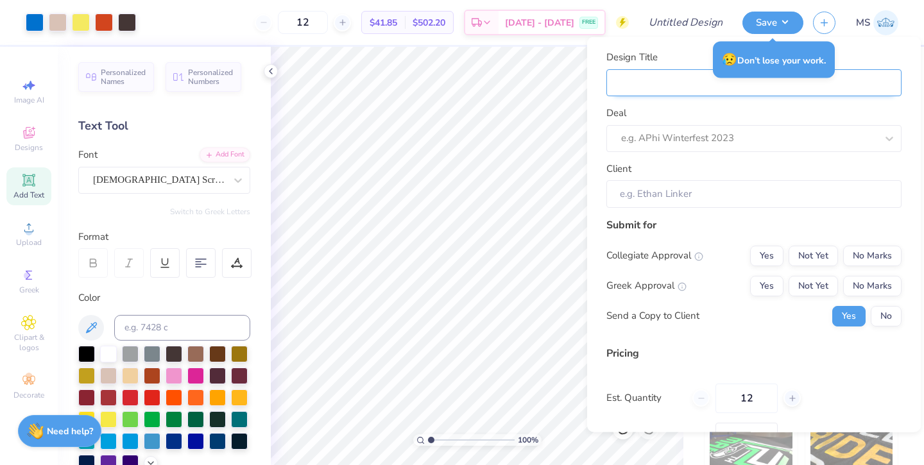
click at [666, 80] on input "Design Title" at bounding box center [754, 83] width 295 height 28
type input "T"
type input "Th"
type input "The"
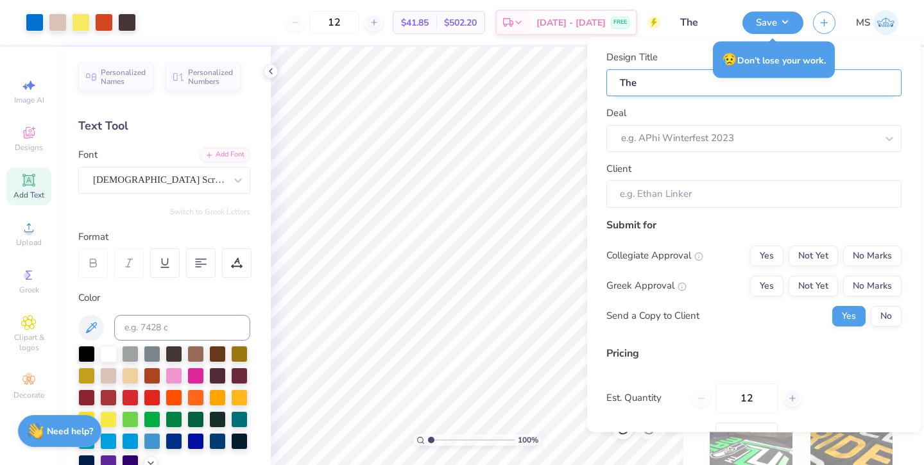
type input "Thet"
type input "Theta"
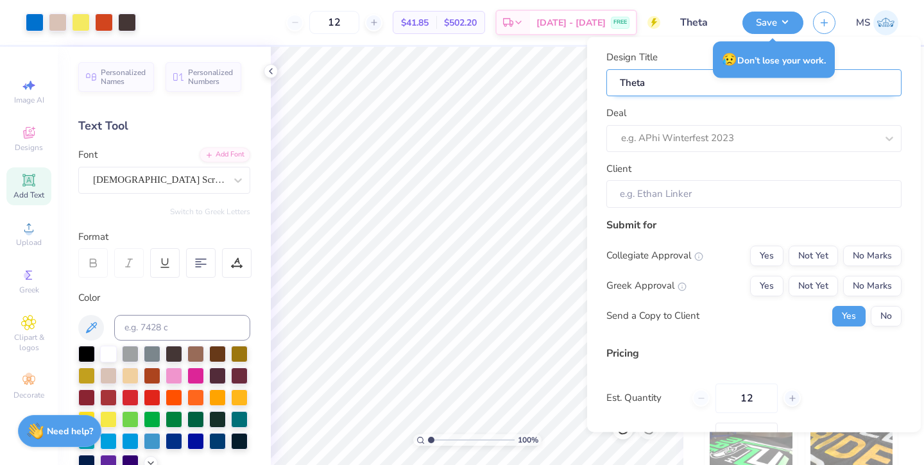
type input "Theta"
type input "Theta C"
type input "Theta Ch"
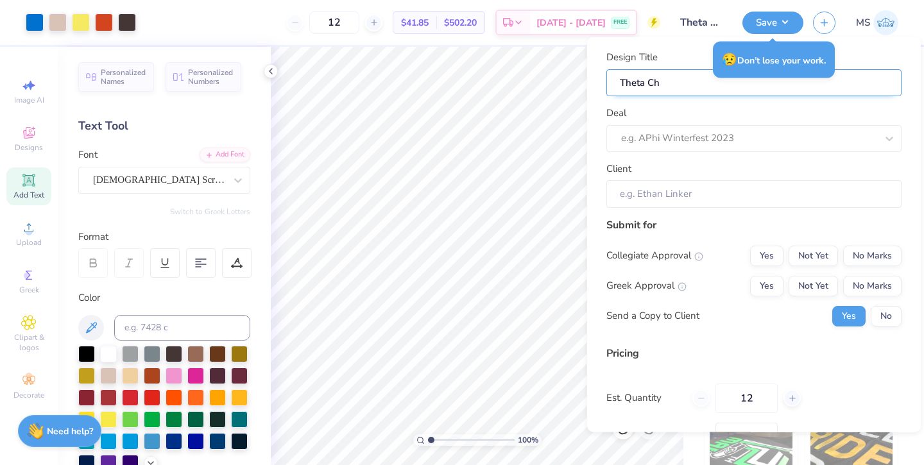
type input "Theta Chi"
type input "Theta Chi F"
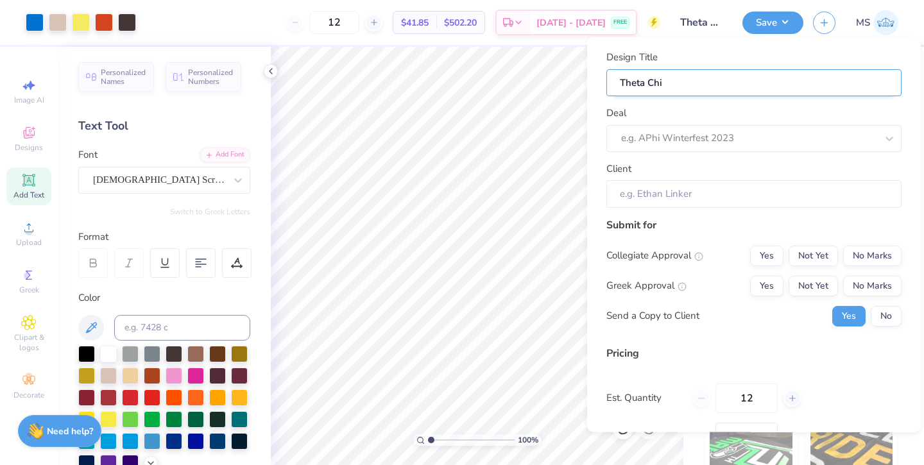
type input "Theta Chi F"
type input "Theta Chi F2"
type input "Theta Chi F25"
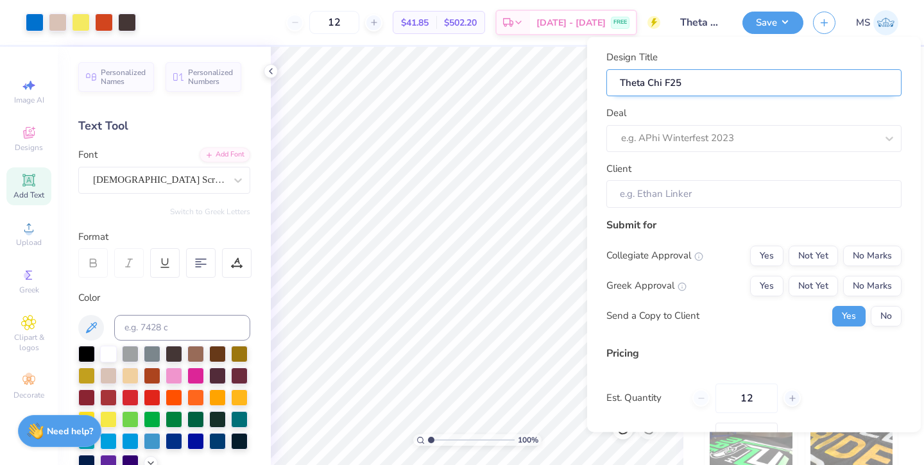
type input "Theta Chi F25"
type input "Theta Chi F25 f"
type input "Theta Chi F25 fl"
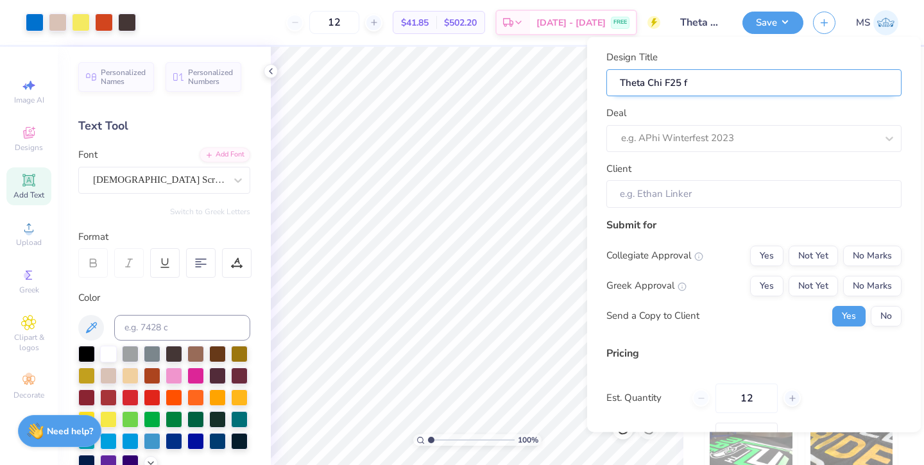
type input "Theta Chi F25 fl"
type input "Theta Chi F25 fla"
type input "Theta Chi F25 flag"
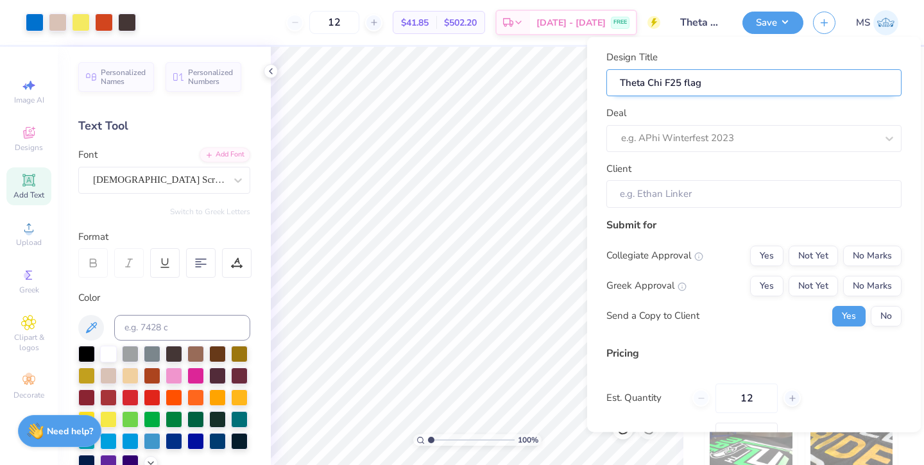
type input "Theta Chi F25 flag."
type input "Theta Chi F25 flag"
type input "Theta Chi F25 flag/"
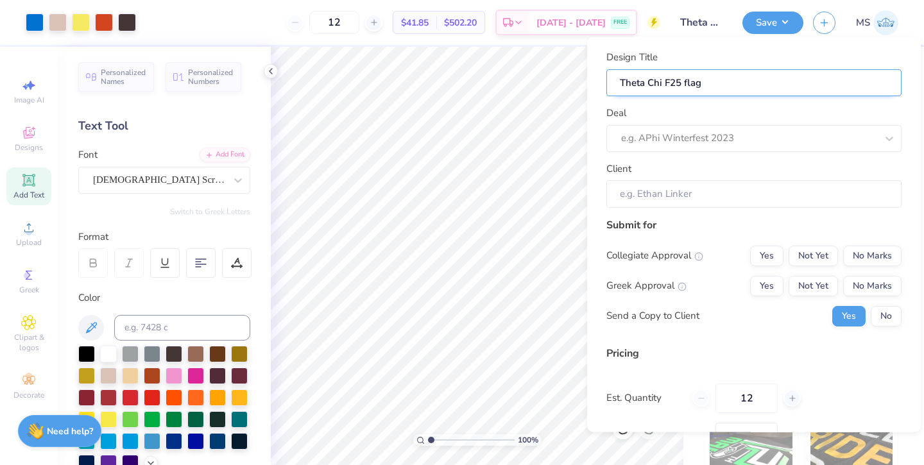
type input "Theta Chi F25 flag/"
type input "Theta Chi F25 flag/b"
type input "Theta Chi F25 flag/bo"
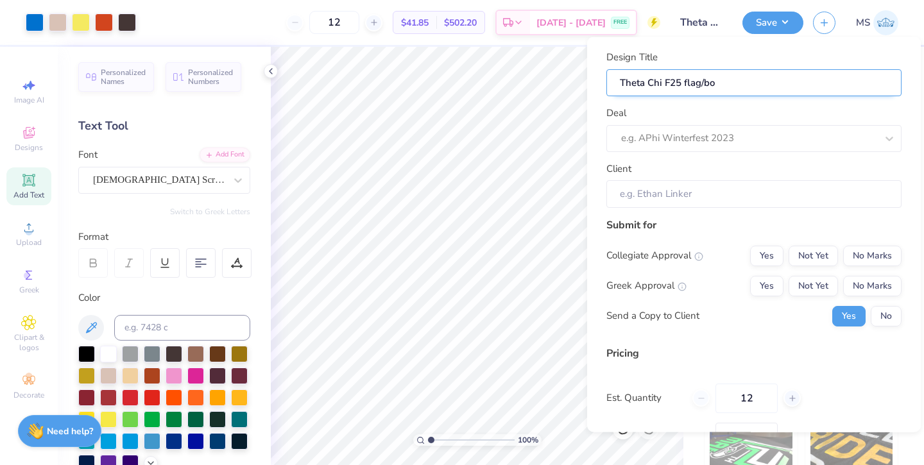
type input "Theta Chi F25 flag/boa"
type input "Theta Chi F25 flag/boat"
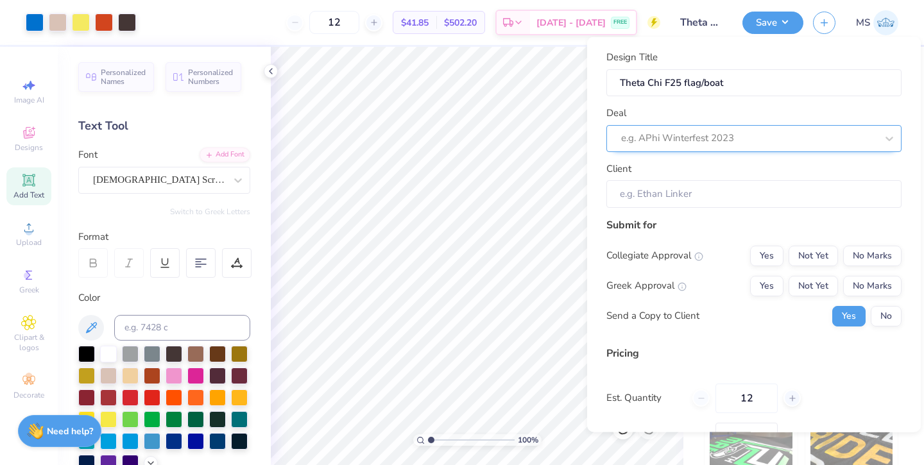
click at [651, 134] on div at bounding box center [748, 138] width 255 height 17
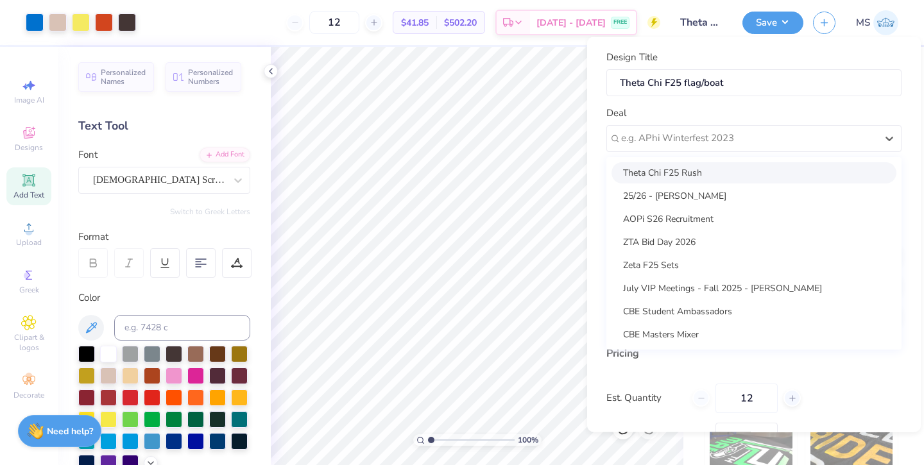
click at [650, 166] on div "Theta Chi F25 Rush" at bounding box center [754, 172] width 285 height 21
type input "[DEMOGRAPHIC_DATA][PERSON_NAME]"
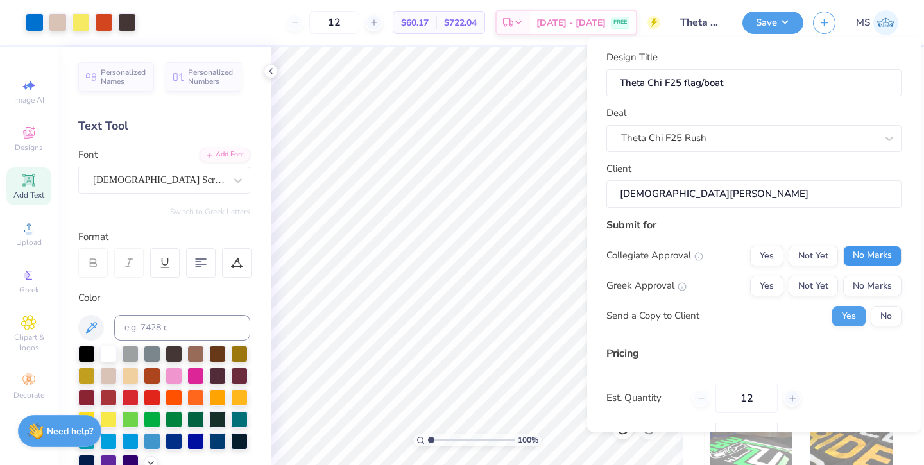
click at [861, 250] on button "No Marks" at bounding box center [872, 255] width 58 height 21
click at [763, 291] on button "Yes" at bounding box center [766, 285] width 33 height 21
type input "$49.63"
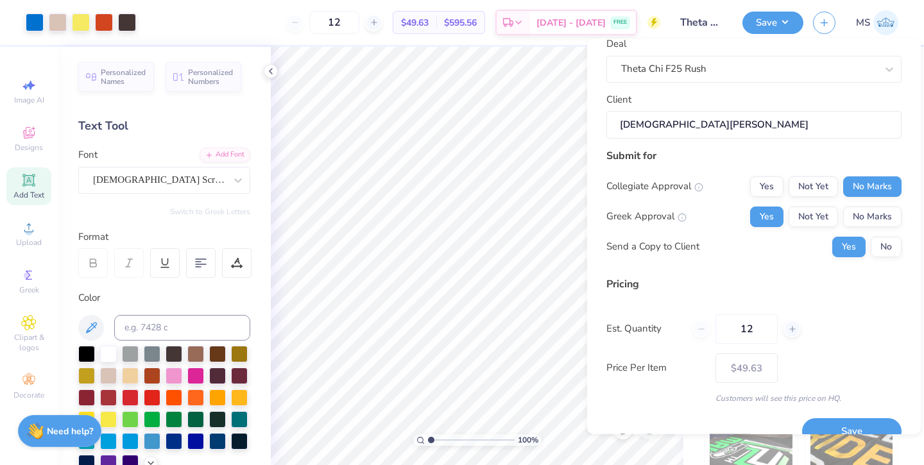
scroll to position [78, 0]
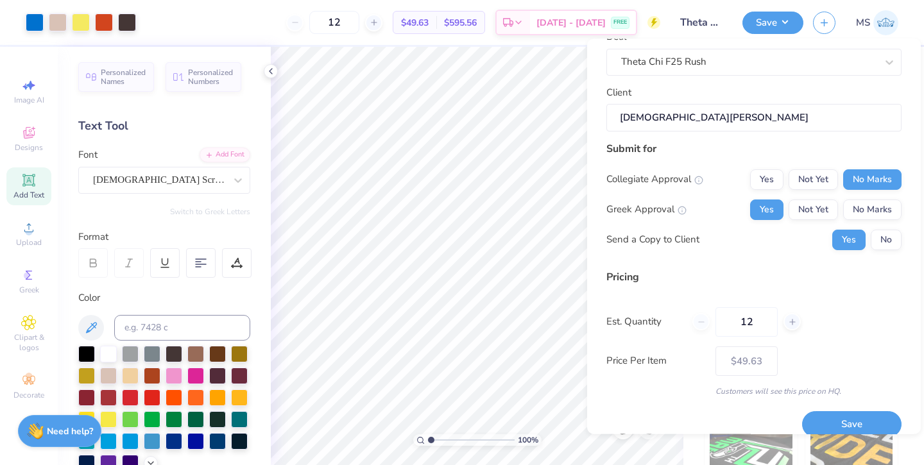
drag, startPoint x: 763, startPoint y: 320, endPoint x: 712, endPoint y: 323, distance: 50.2
click at [712, 323] on div "12" at bounding box center [747, 322] width 108 height 30
type input "50"
type input "$24.62"
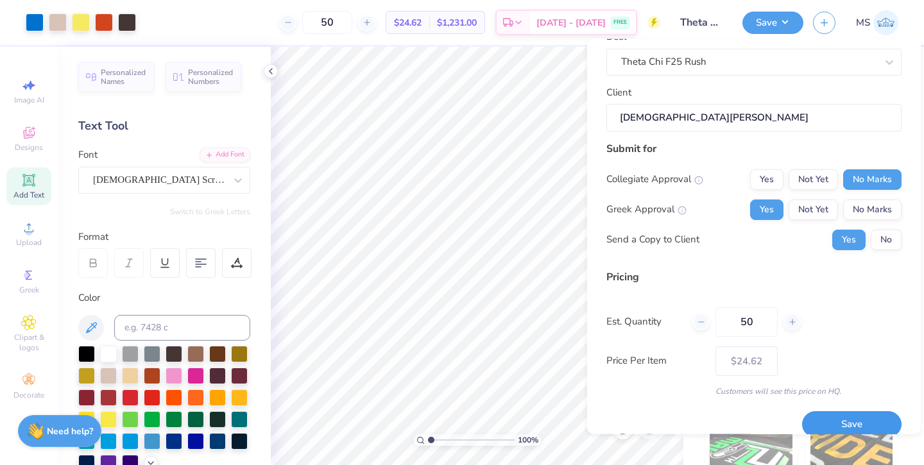
type input "50"
click at [812, 417] on button "Save" at bounding box center [851, 425] width 99 height 26
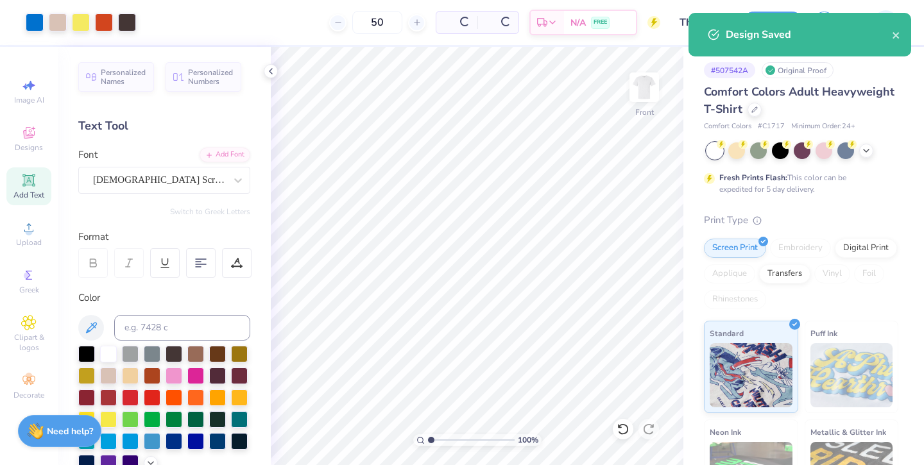
type input "$24.62"
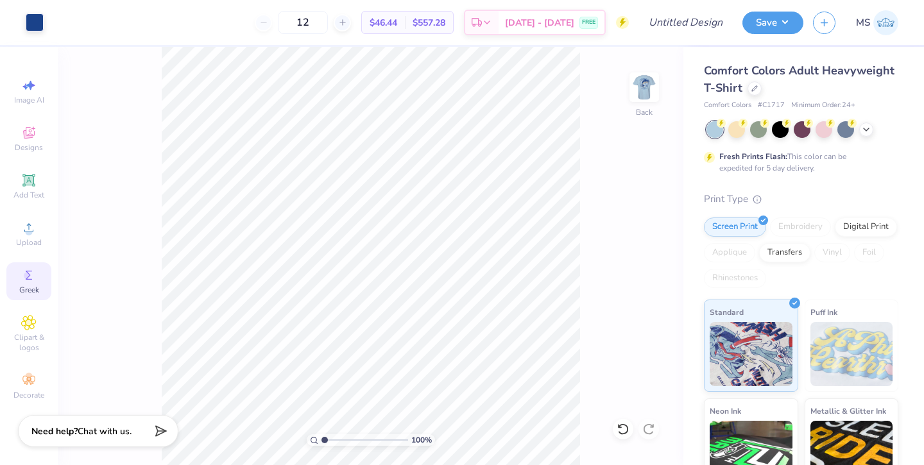
click at [17, 283] on div "Greek" at bounding box center [28, 282] width 45 height 38
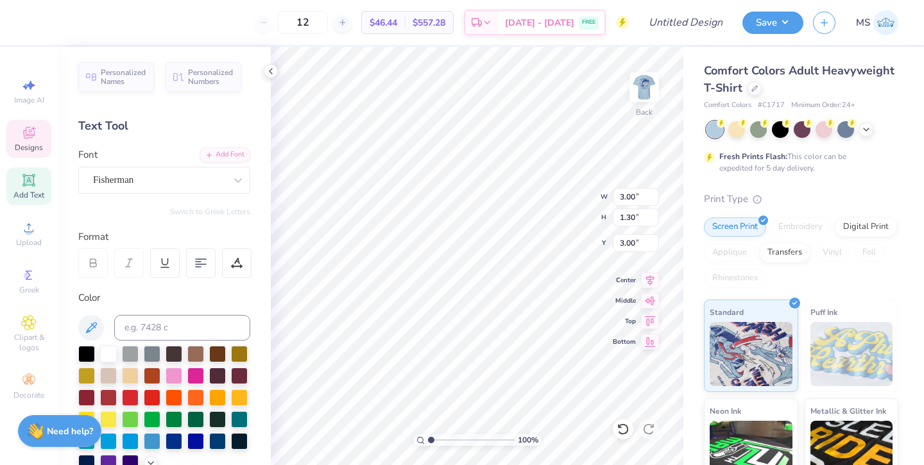
type textarea "Theta CHi"
click at [28, 285] on span "Greek" at bounding box center [29, 290] width 20 height 10
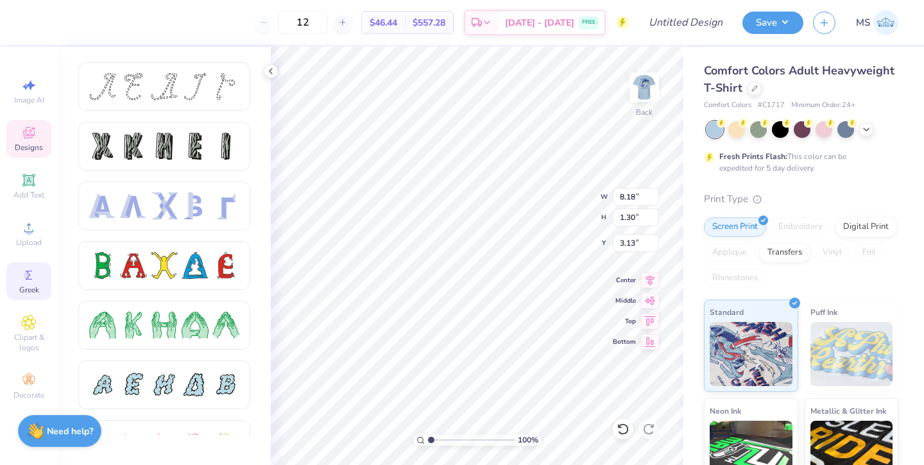
type input "8.18"
click at [129, 209] on div at bounding box center [133, 206] width 27 height 27
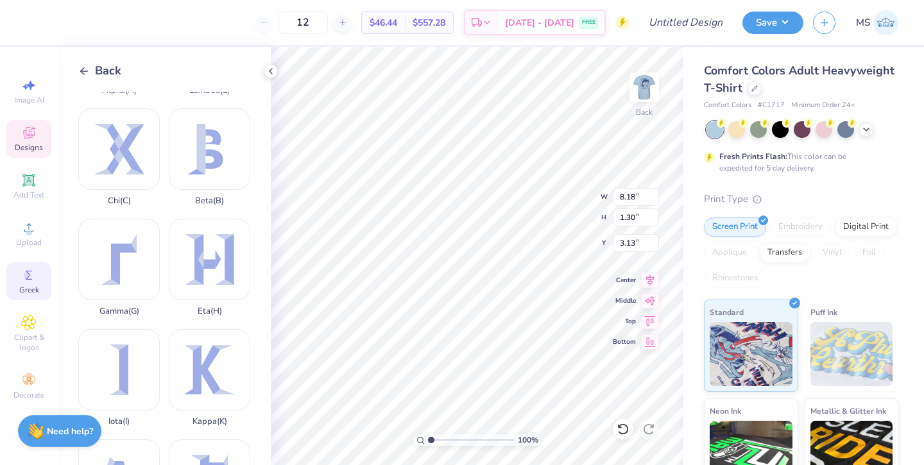
scroll to position [0, 0]
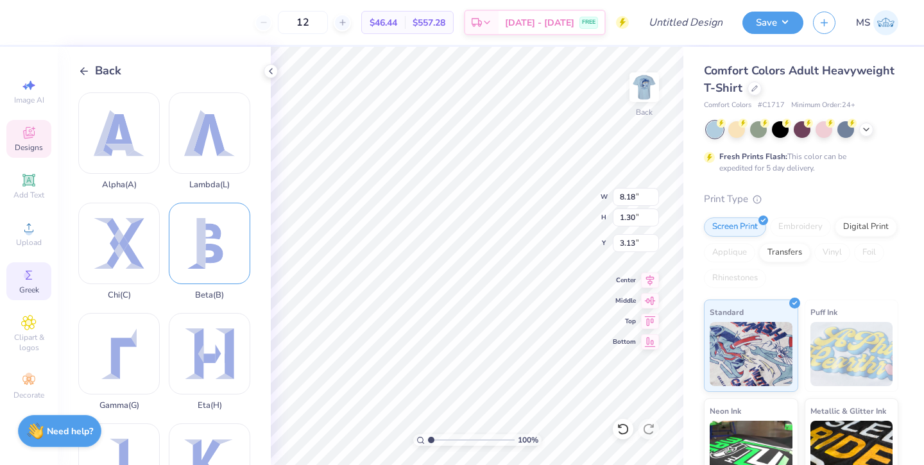
type input "3.00"
type textarea "T"
type textarea "OX"
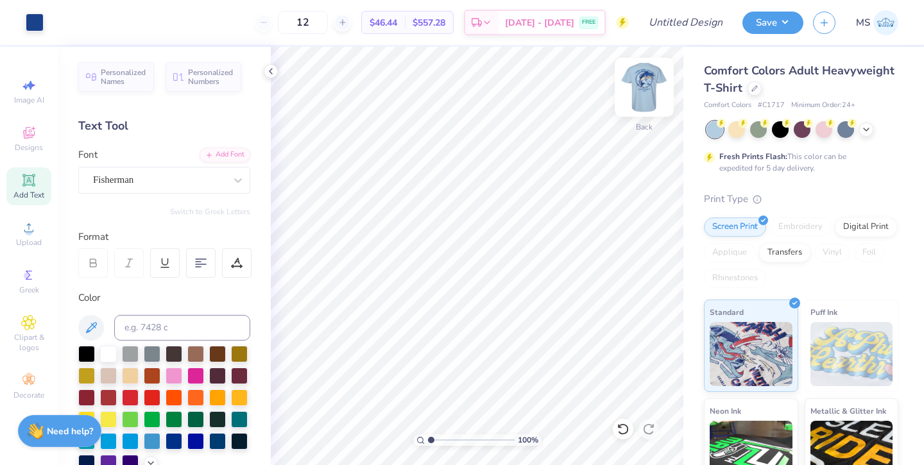
click at [641, 89] on img at bounding box center [644, 87] width 51 height 51
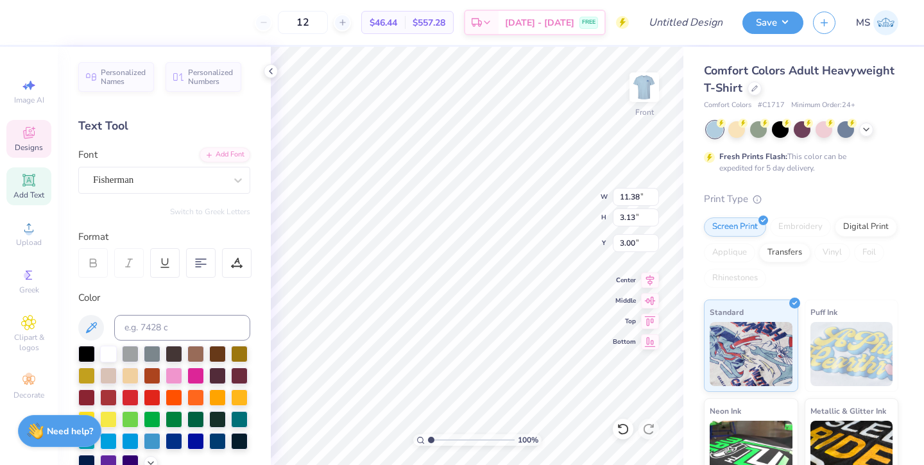
type textarea "t"
type textarea "Theta Chi"
type input "2.64"
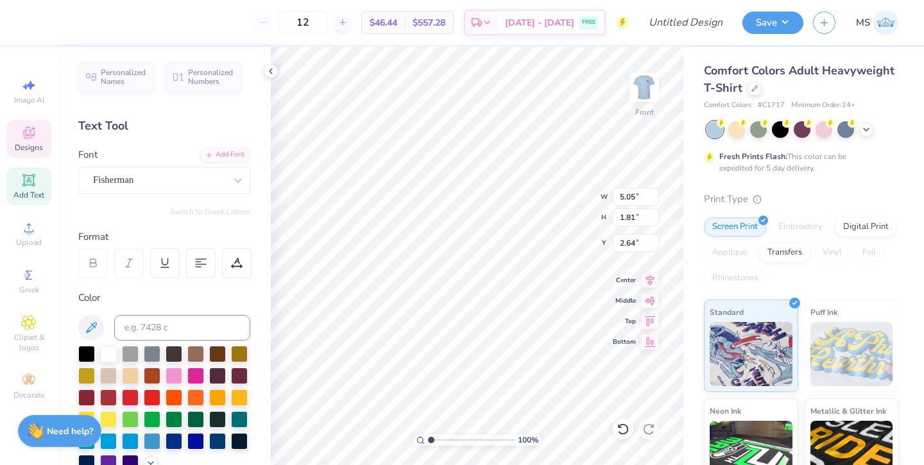
scroll to position [280, 0]
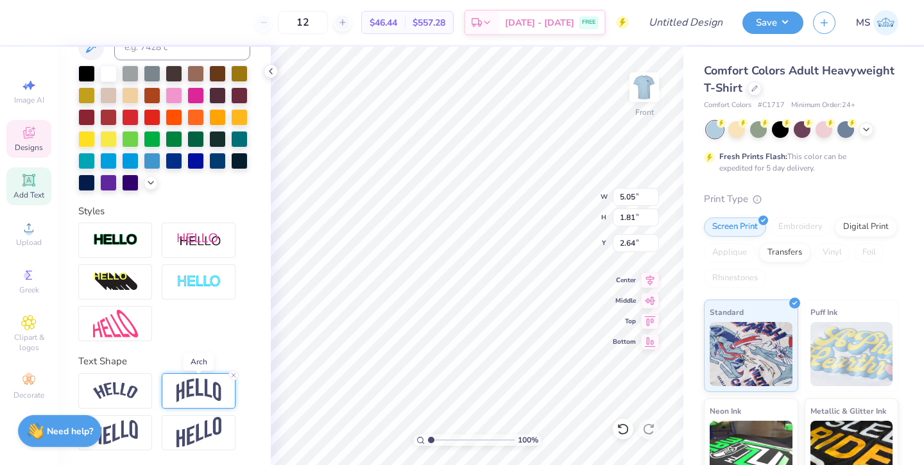
click at [198, 387] on img at bounding box center [199, 391] width 45 height 24
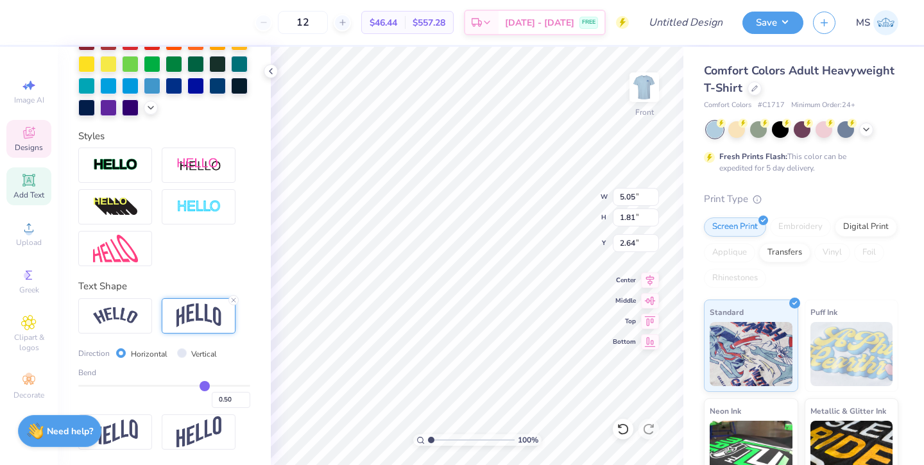
type input "0.48"
type input "0.47"
type input "0.46"
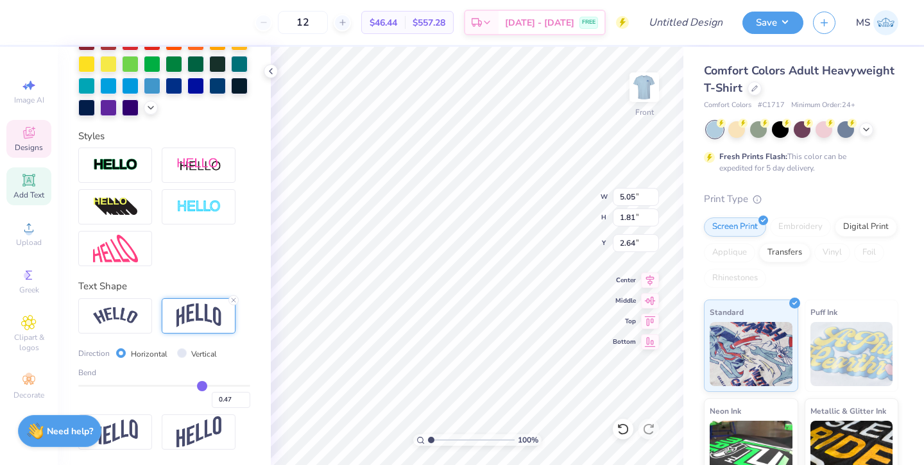
type input "0.46"
type input "0.44"
type input "0.43"
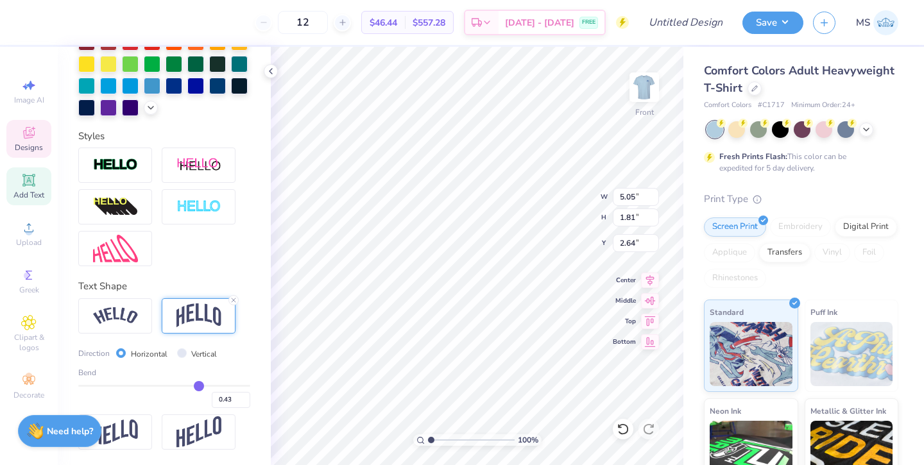
type input "0.42"
type input "0.41"
type input "0.4"
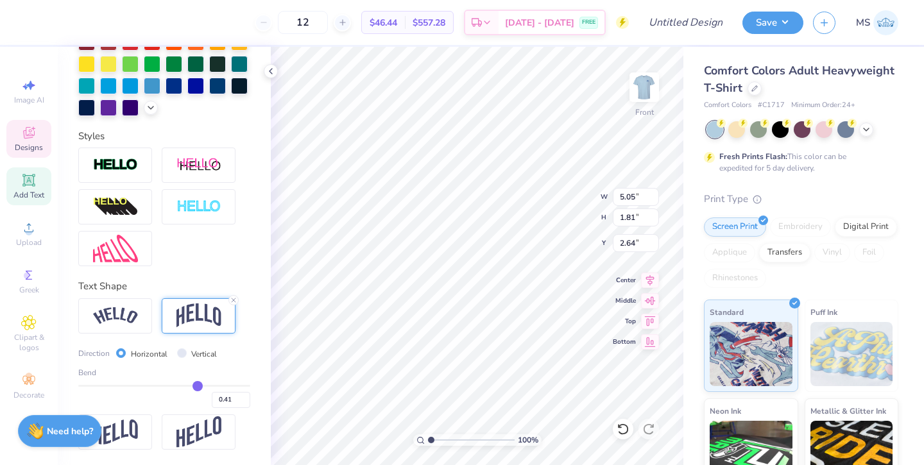
type input "0.40"
type input "0.39"
type input "0.38"
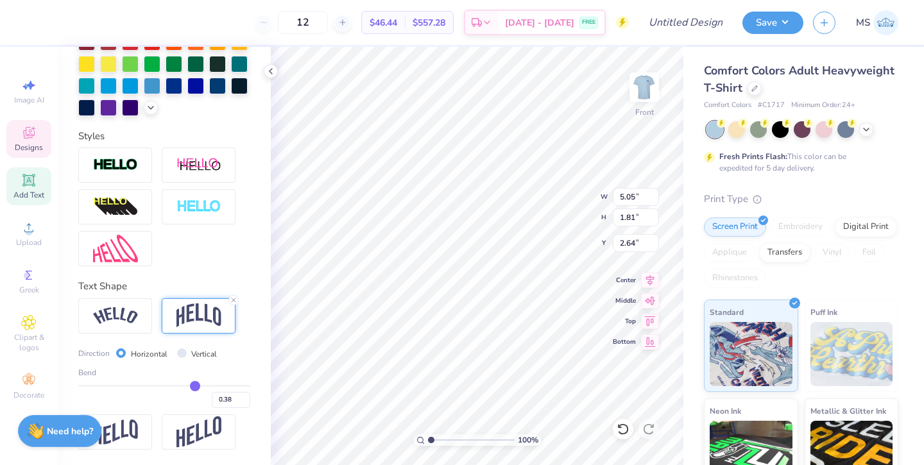
type input "0.37"
type input "0.36"
type input "0.35"
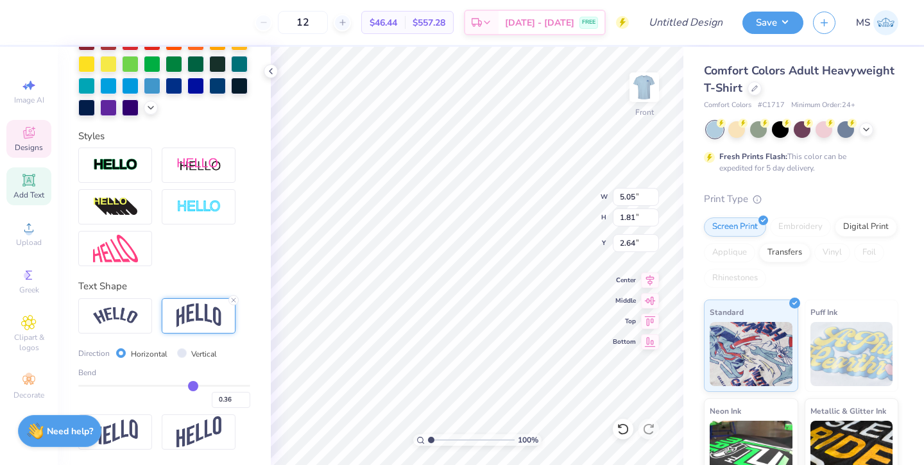
type input "0.35"
type input "0.34"
type input "0.33"
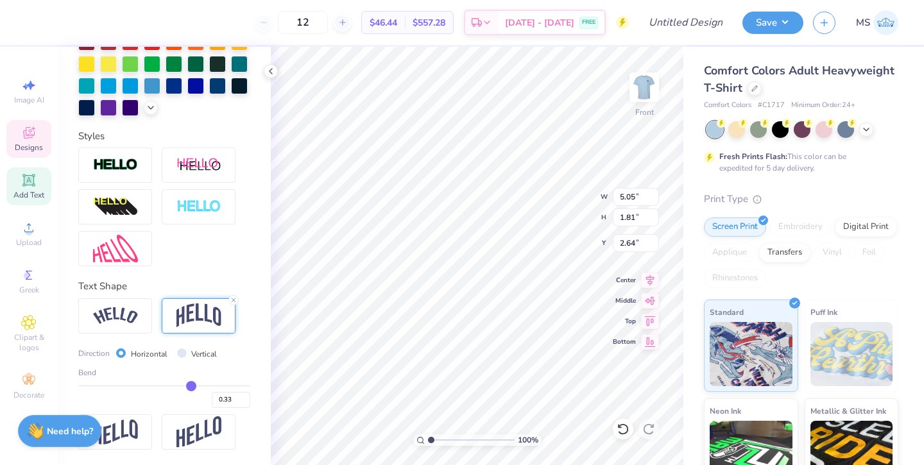
type input "0.32"
type input "0.31"
type input "0.3"
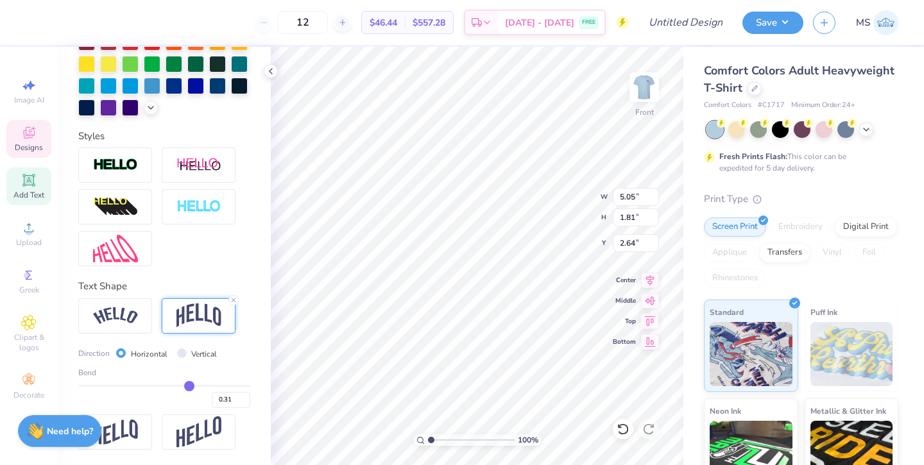
type input "0.30"
type input "1.37"
type input "2.86"
type input "0.29"
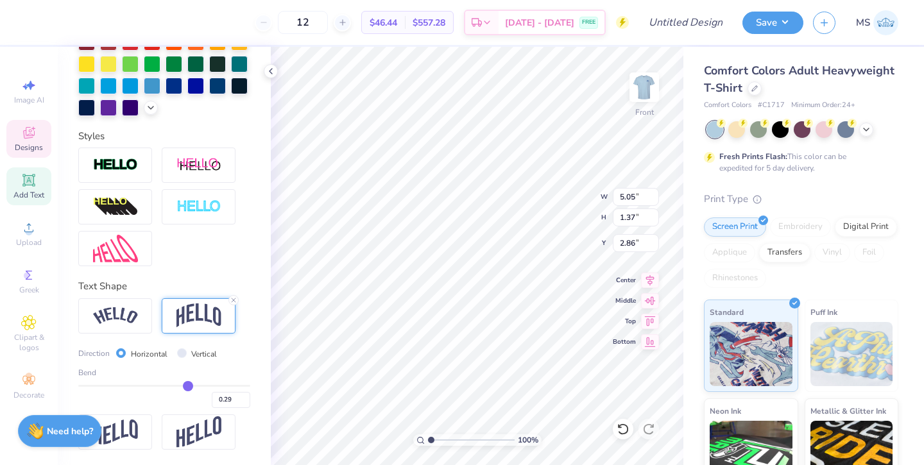
type input "0.26"
type input "0.24"
type input "0.23"
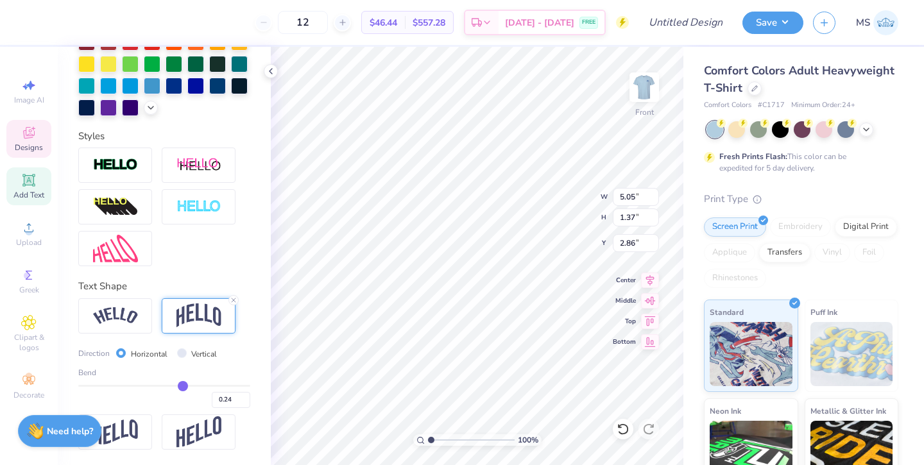
type input "0.23"
type input "0.21"
type input "0.2"
type input "0.20"
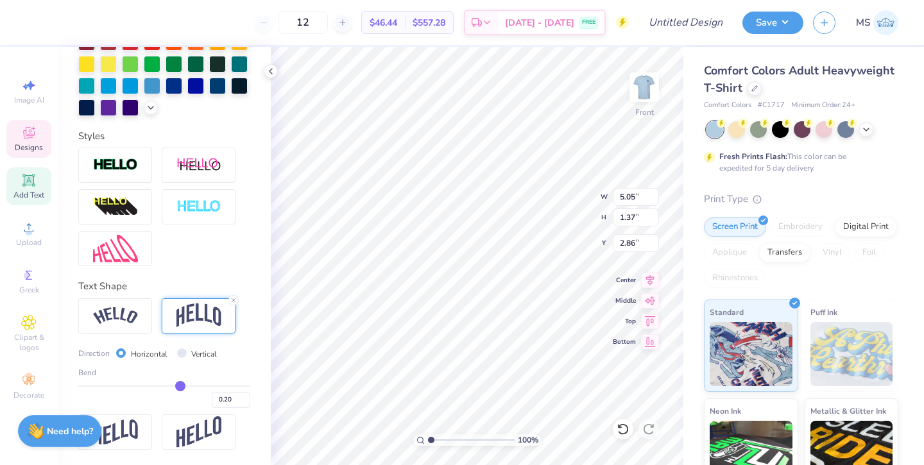
type input "0.19"
type input "0.18"
type input "0.17"
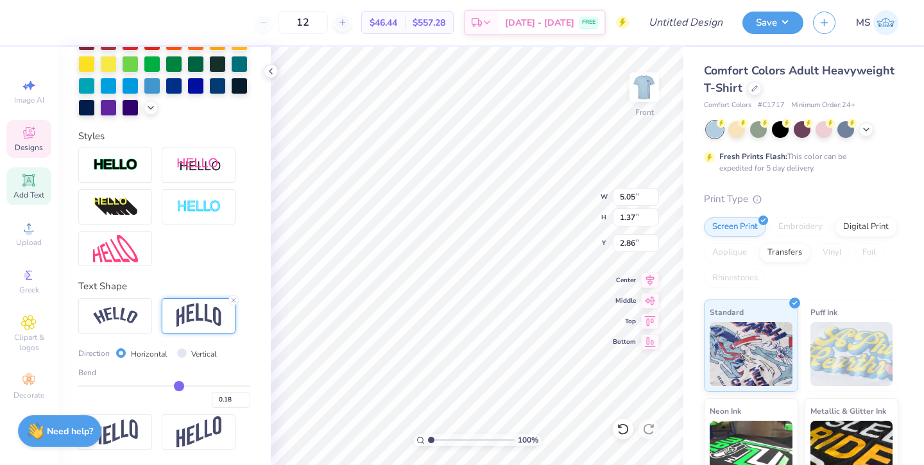
type input "0.17"
type input "0.16"
type input "0.14"
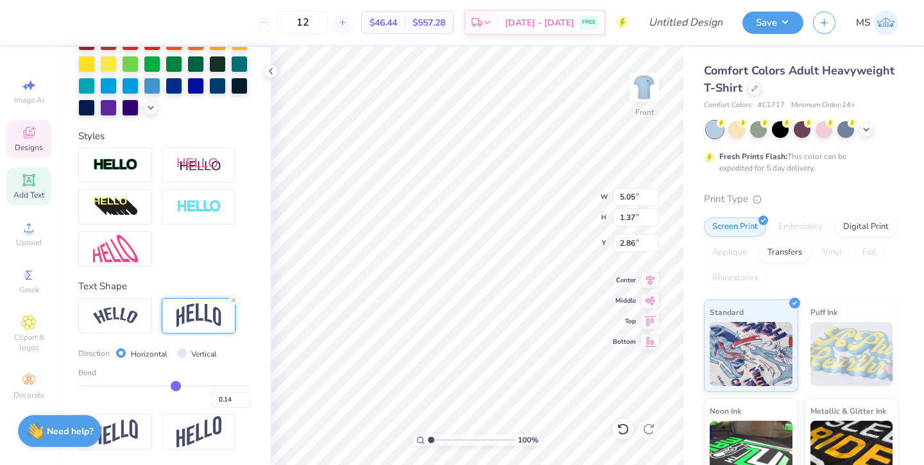
type input "0.13"
type input "0.12"
type input "0.11"
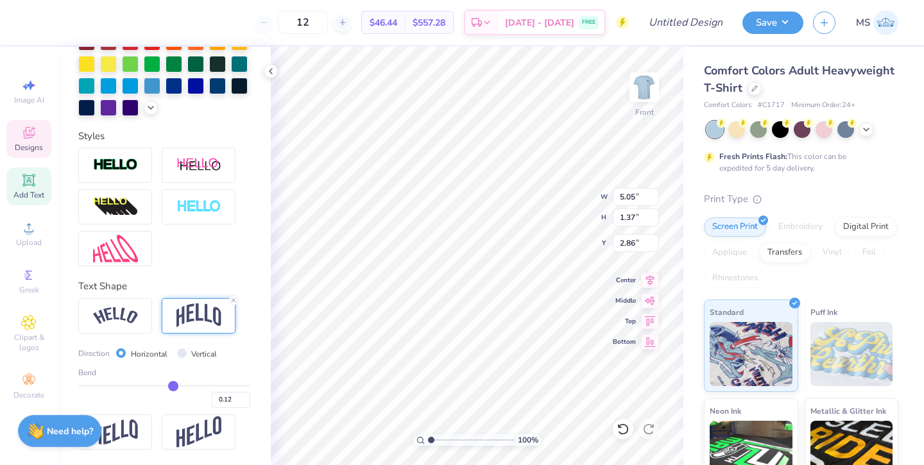
type input "0.11"
type input "0.1"
type input "0.10"
type input "0.09"
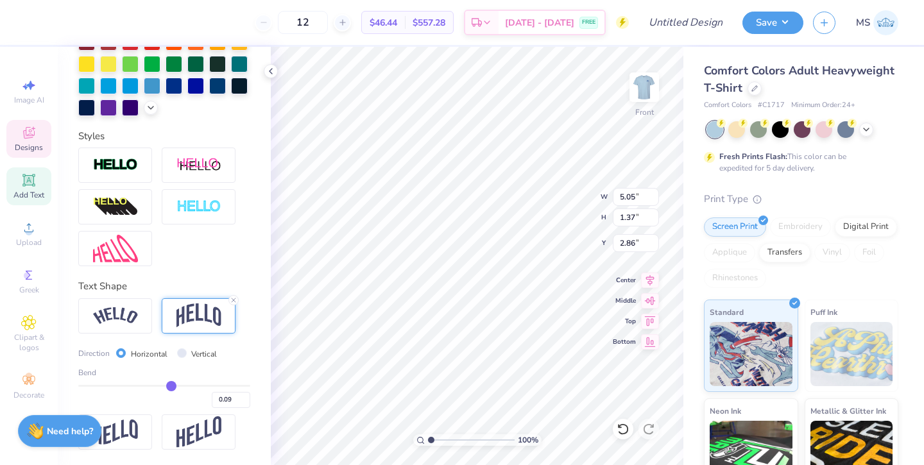
type input "0.08"
type input "0.07"
type input "0.06"
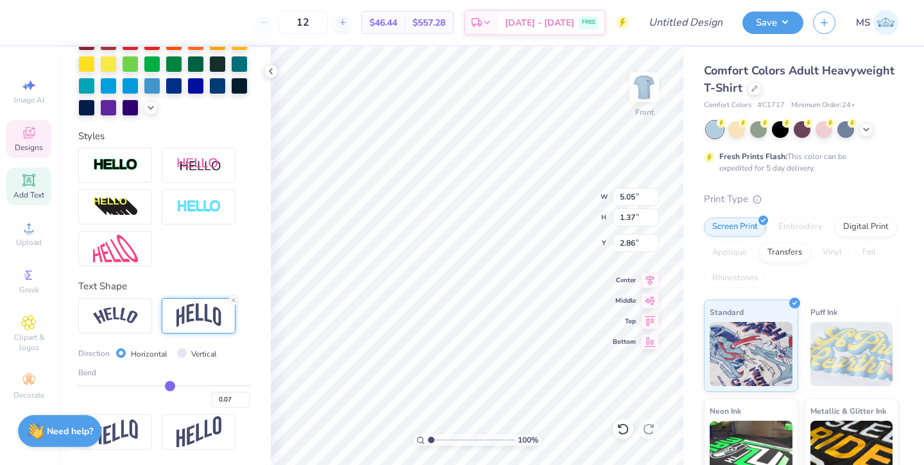
type input "0.06"
type input "0.05"
type input "0.04"
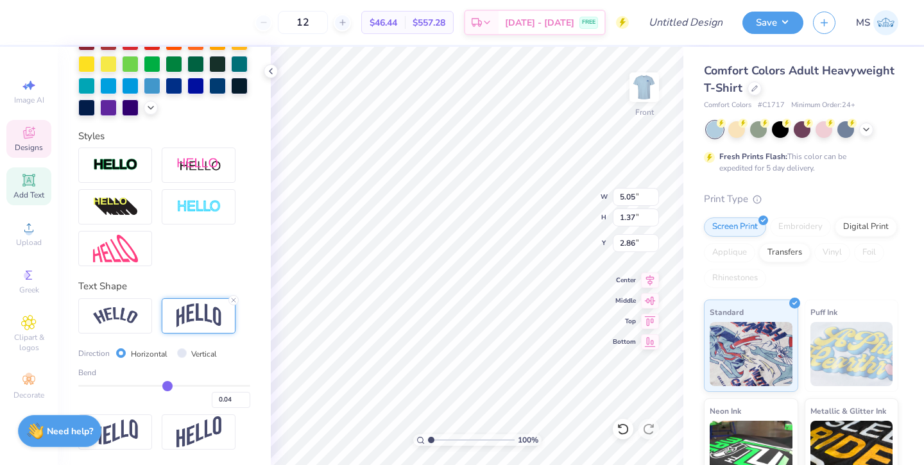
type input "0.03"
type input "0.02"
type input "0.01"
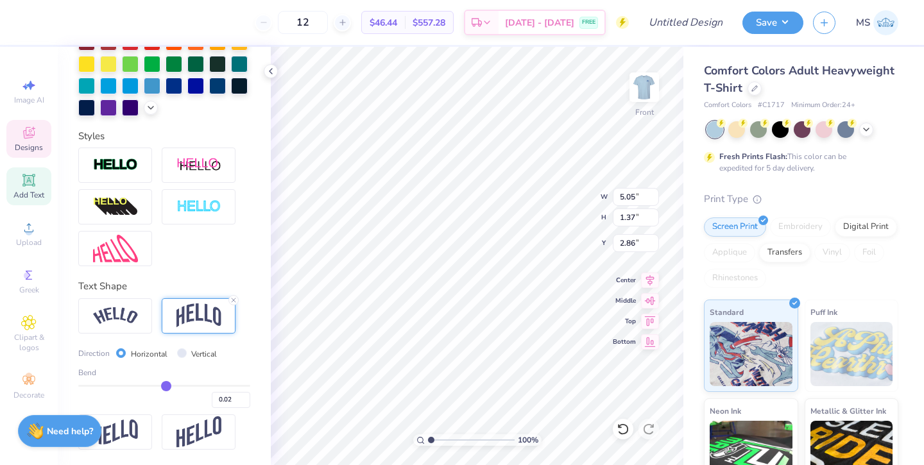
type input "0.01"
type input "0"
type input "0.00"
type input "-0.01"
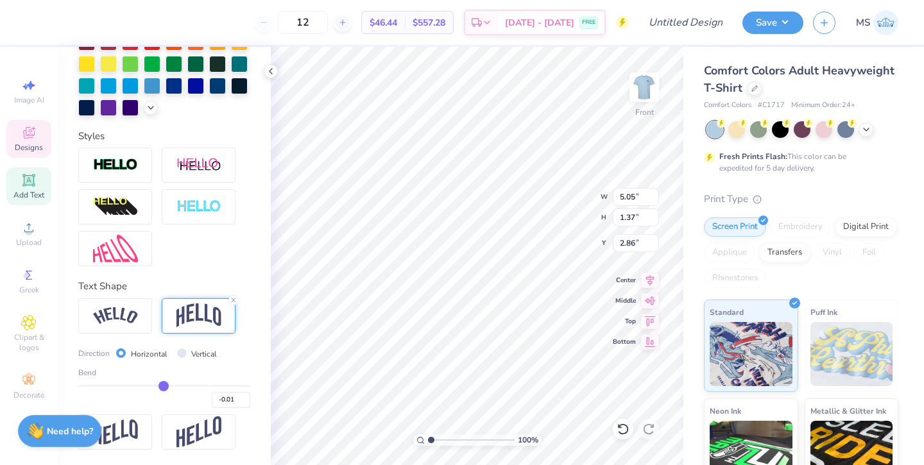
type input "-0.02"
type input "-0.03"
type input "-0.04"
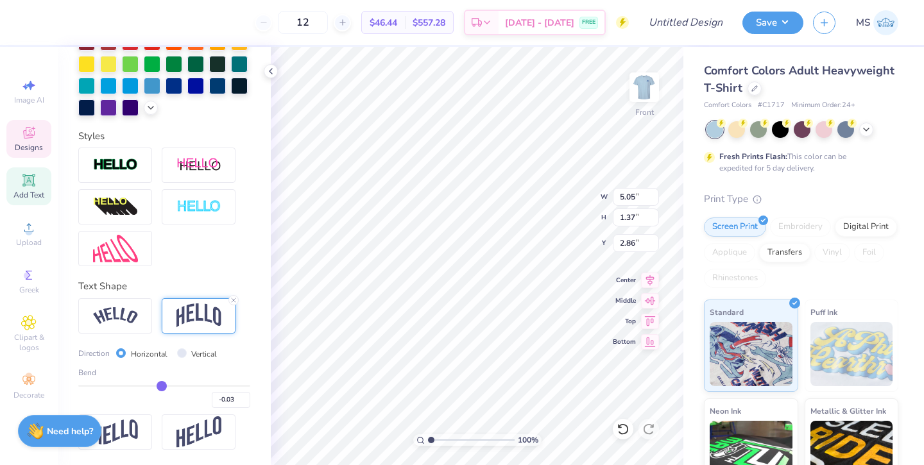
type input "-0.04"
type input "-0.05"
type input "-0.06"
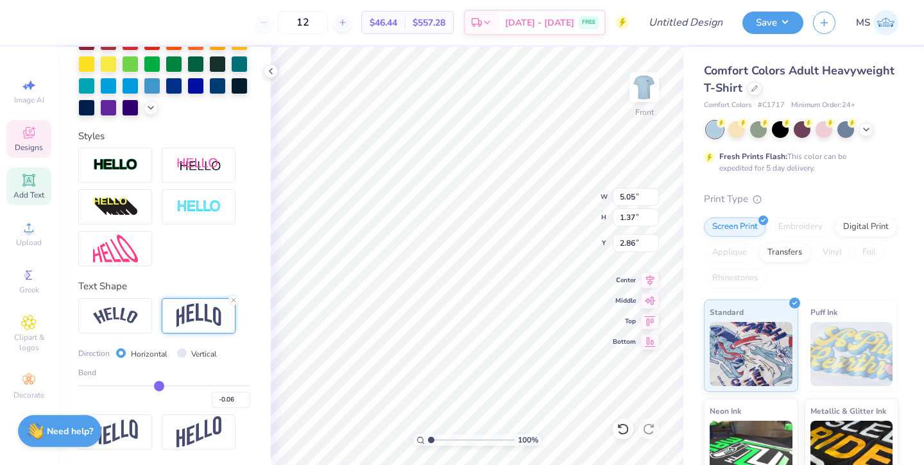
type input "-0.07"
type input "-0.08"
type input "-0.09"
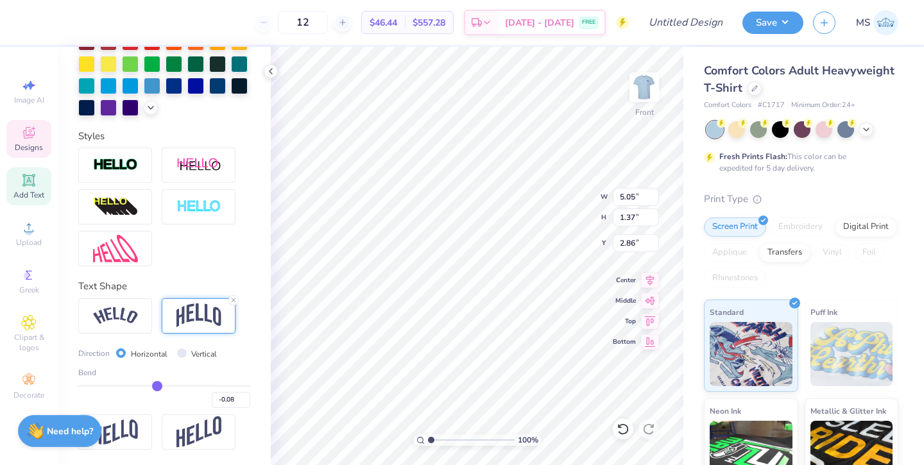
type input "-0.09"
type input "-0.1"
type input "-0.10"
type input "-0.11"
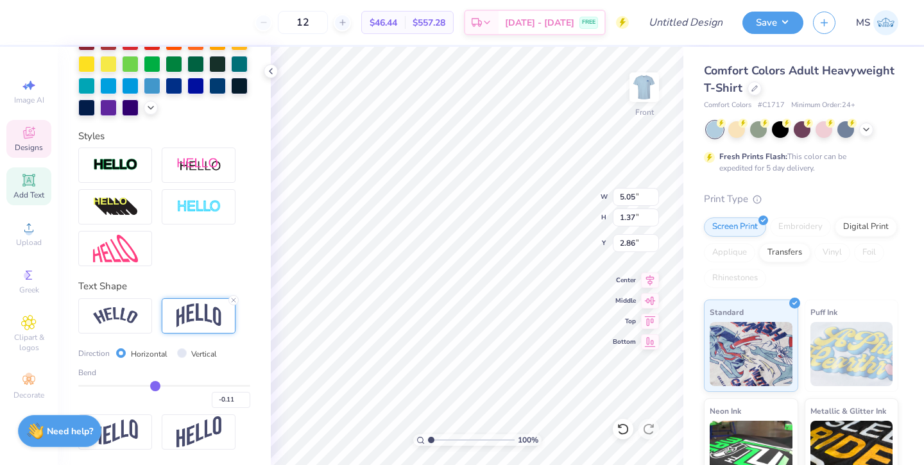
type input "-0.1"
type input "-0.10"
type input "-0.09"
type input "-0.08"
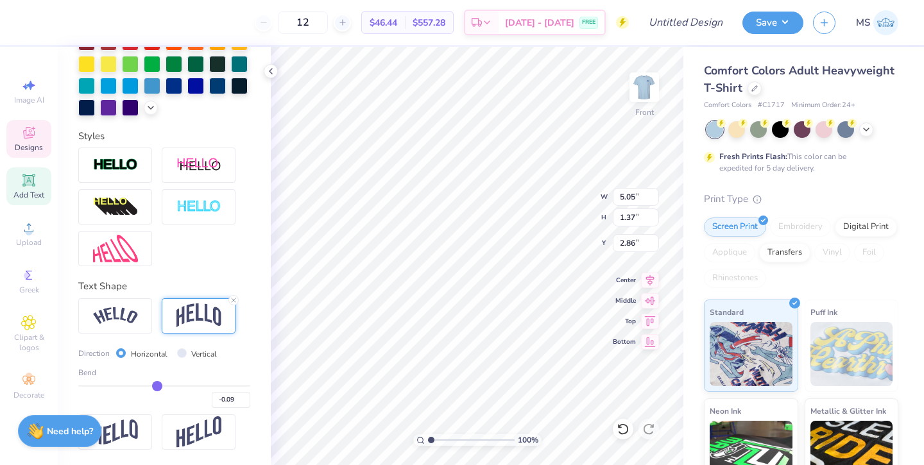
type input "-0.08"
type input "-0.07"
type input "-0.05"
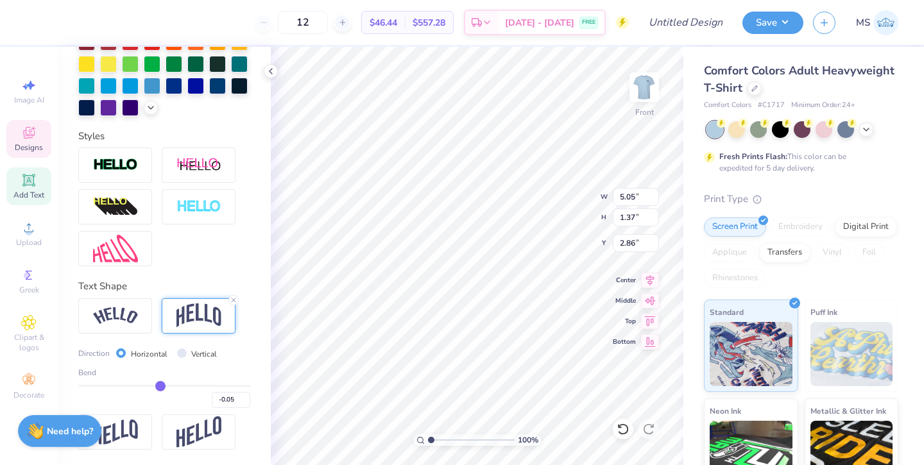
type input "-0.04"
type input "-0.02"
type input "0.01"
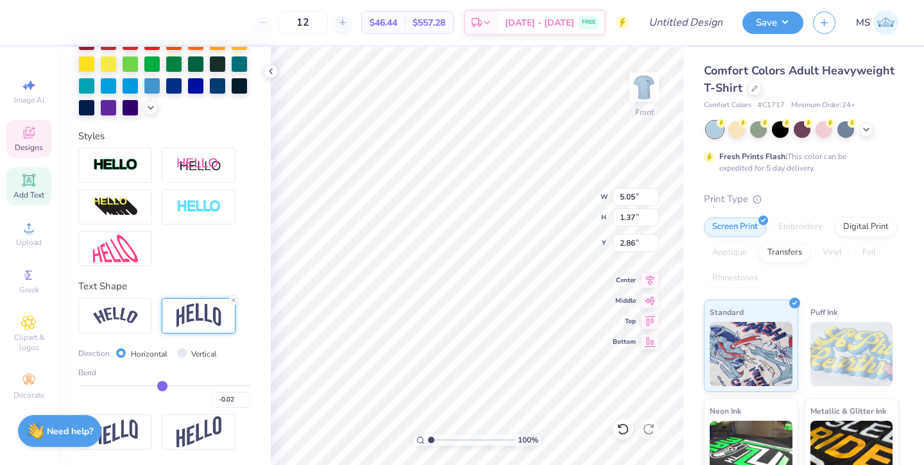
type input "0.01"
type input "0.03"
type input "0.05"
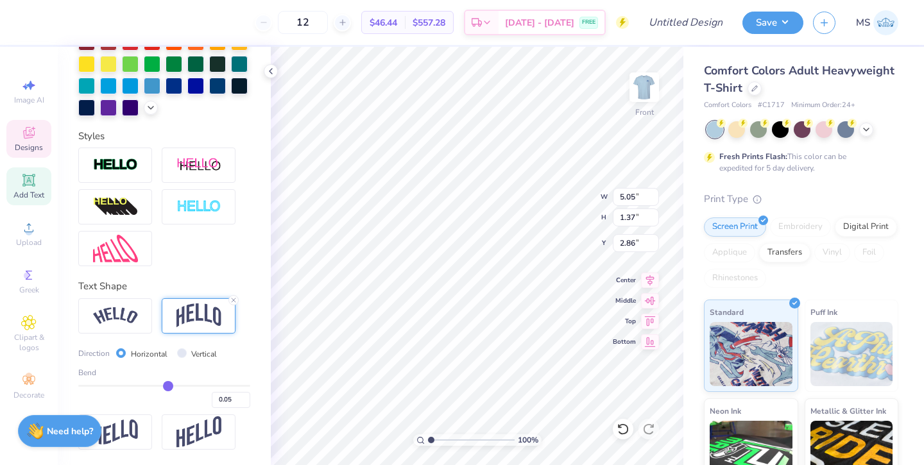
type input "0.08"
type input "0.11"
type input "0.14"
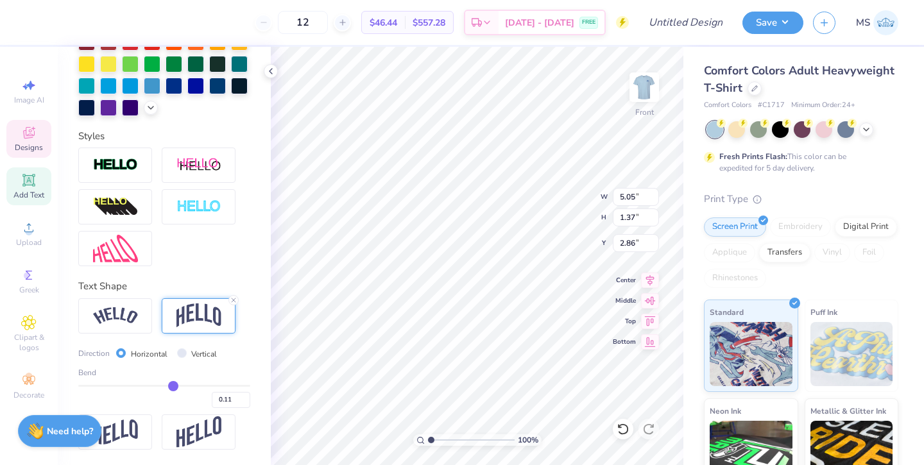
type input "0.14"
type input "0.16"
type input "0.17"
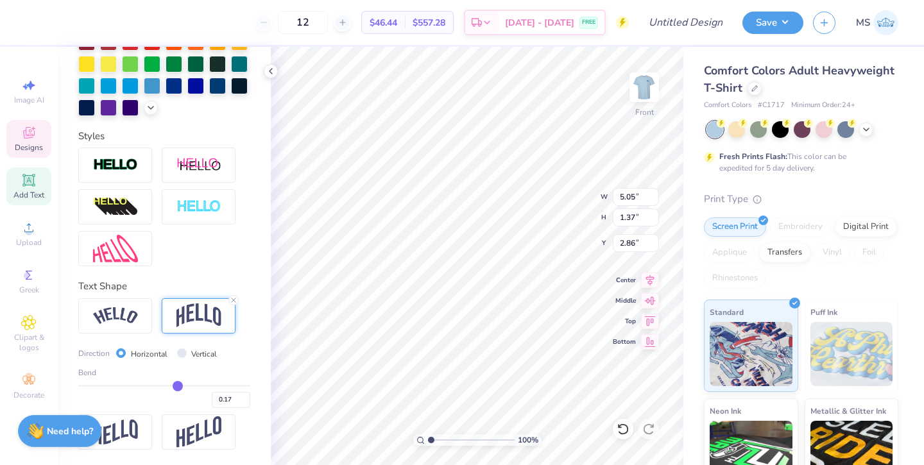
type input "0.19"
type input "0.2"
type input "0.20"
type input "0.21"
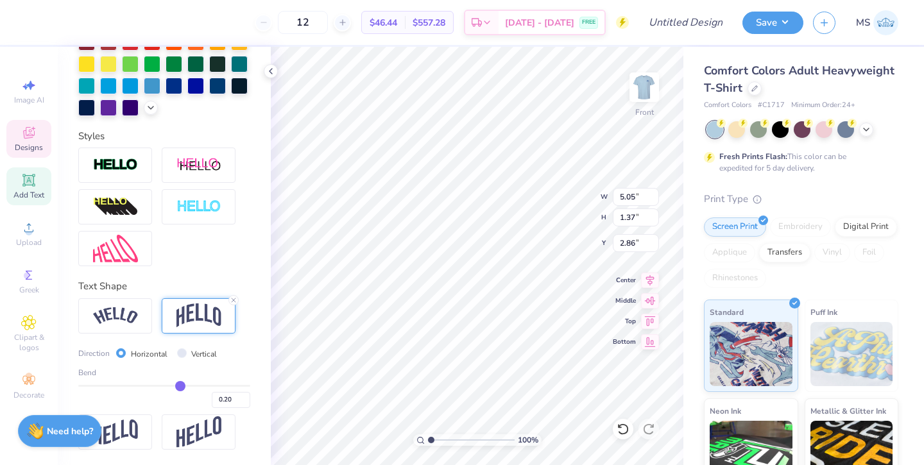
type input "0.21"
type input "0.22"
type input "0.23"
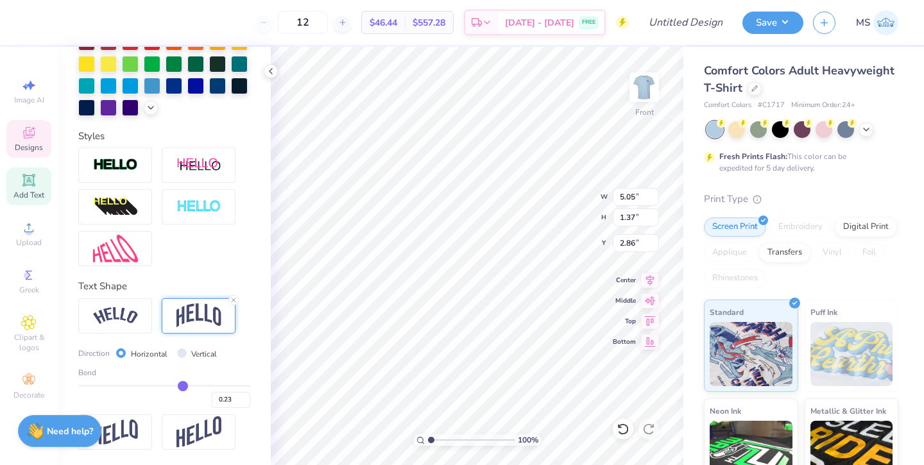
type input "0.25"
type input "0.26"
type input "0.27"
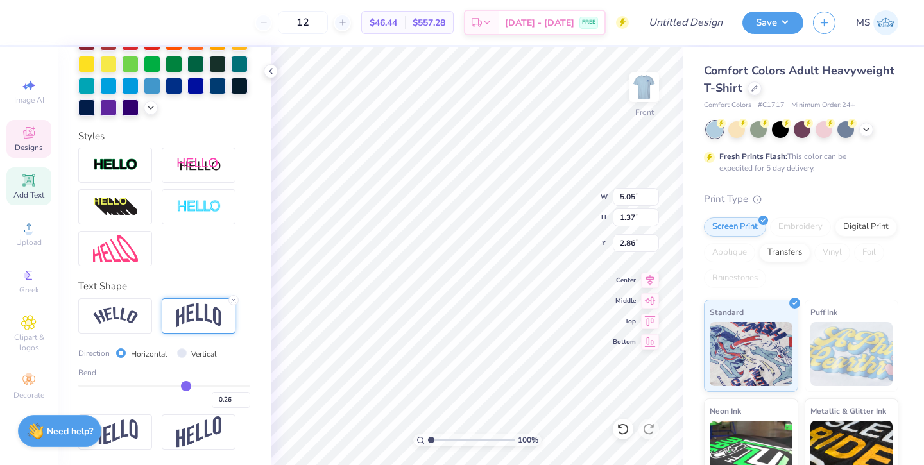
type input "0.27"
type input "0.28"
type input "0.29"
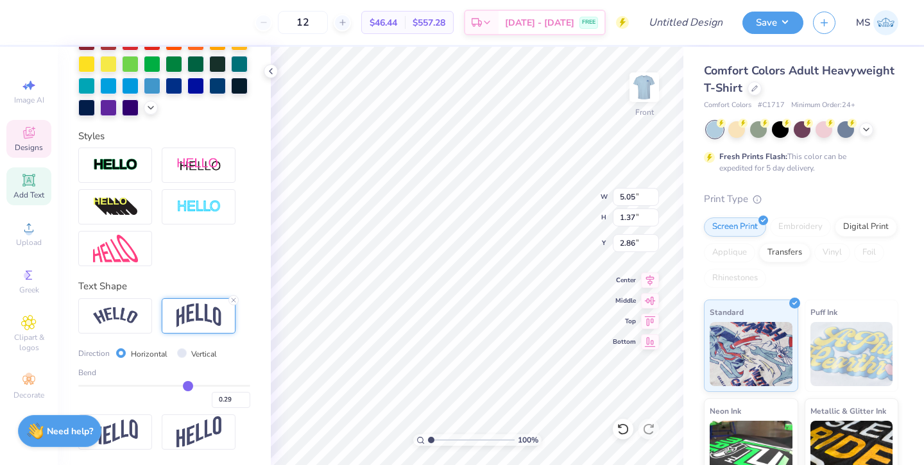
type input "0.31"
type input "0.32"
type input "0.33"
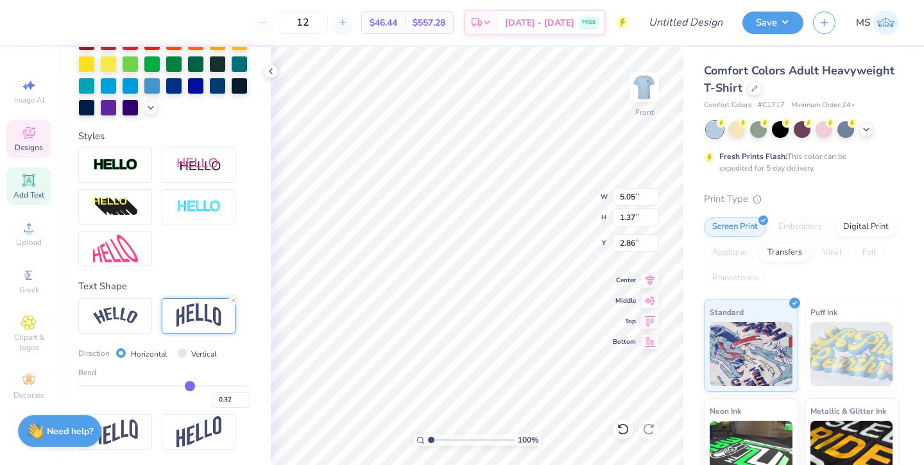
type input "0.33"
type input "0.34"
type input "0.35"
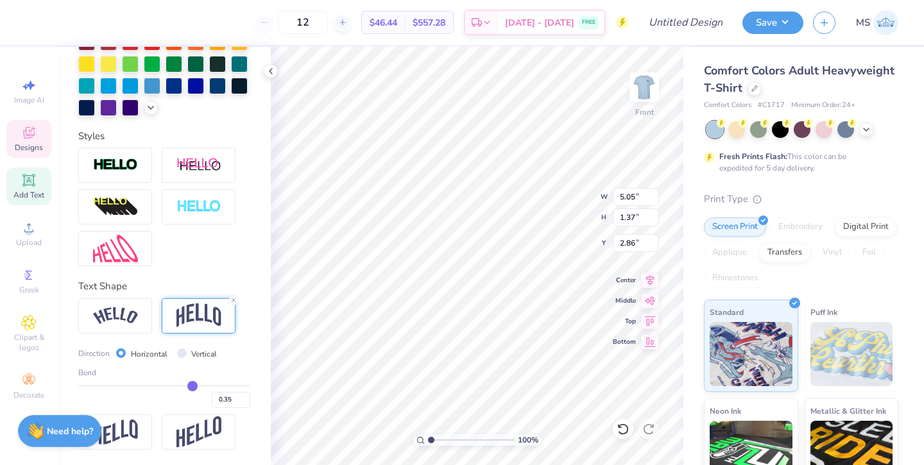
type input "0.36"
type input "0.37"
type input "0.38"
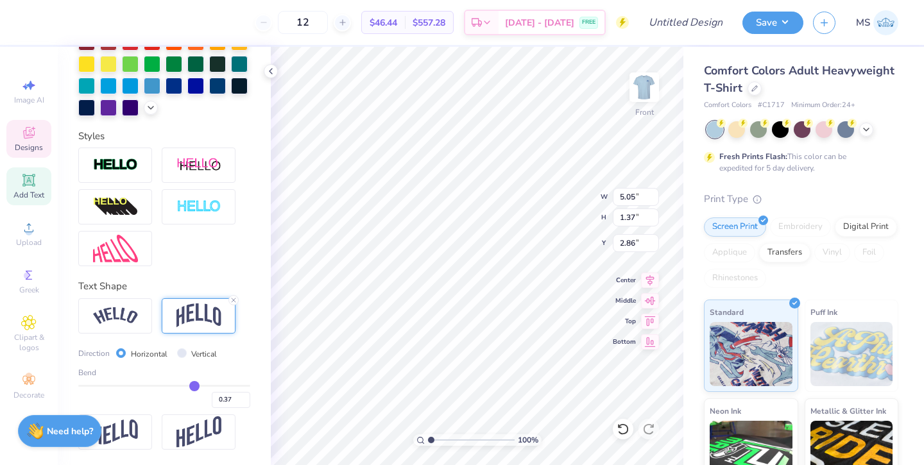
type input "0.38"
type input "0.39"
type input "0.38"
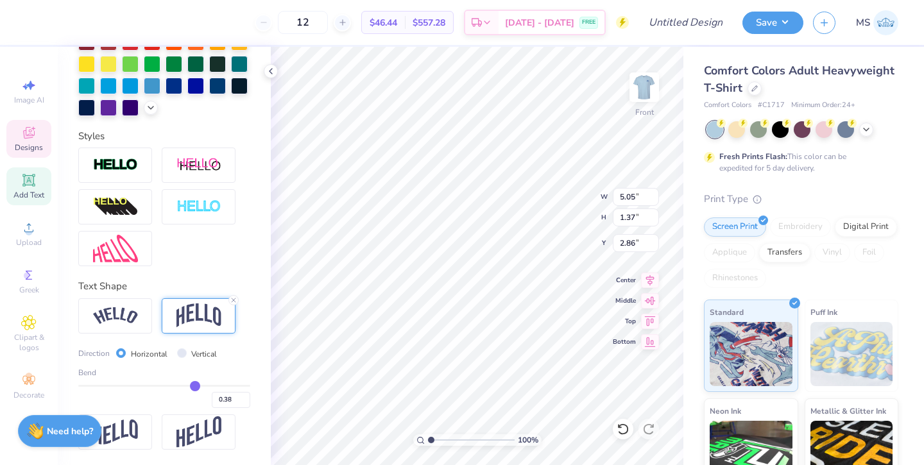
type input "1.56"
type input "2.76"
type input "0.34"
type input "1.54"
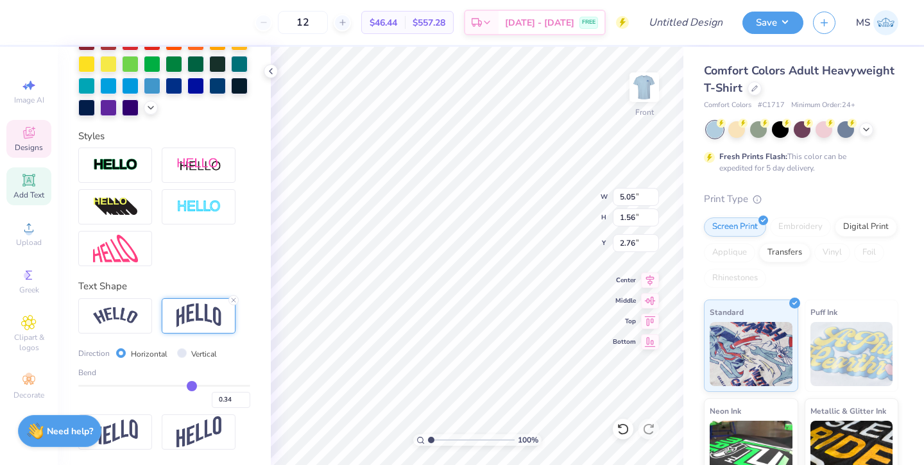
type input "2.77"
type input "0.33"
type input "0.32"
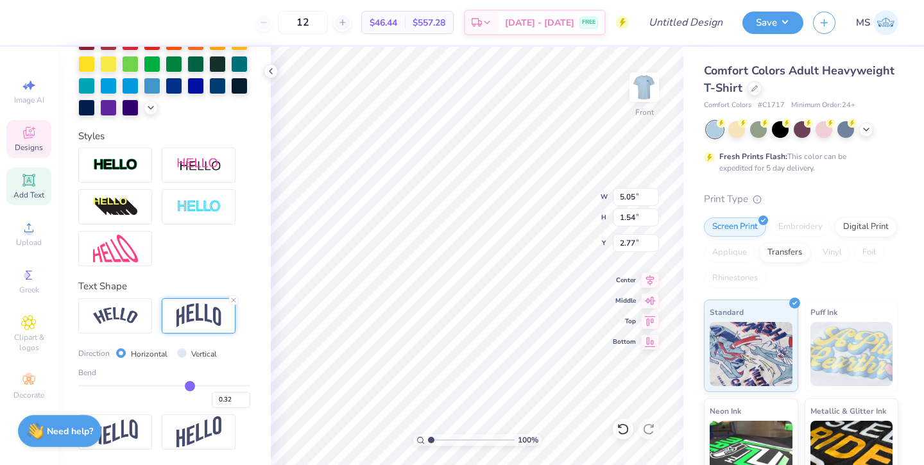
type input "0.31"
drag, startPoint x: 203, startPoint y: 384, endPoint x: 184, endPoint y: 390, distance: 20.9
click at [184, 387] on input "range" at bounding box center [164, 386] width 172 height 2
drag, startPoint x: 184, startPoint y: 386, endPoint x: 191, endPoint y: 385, distance: 7.1
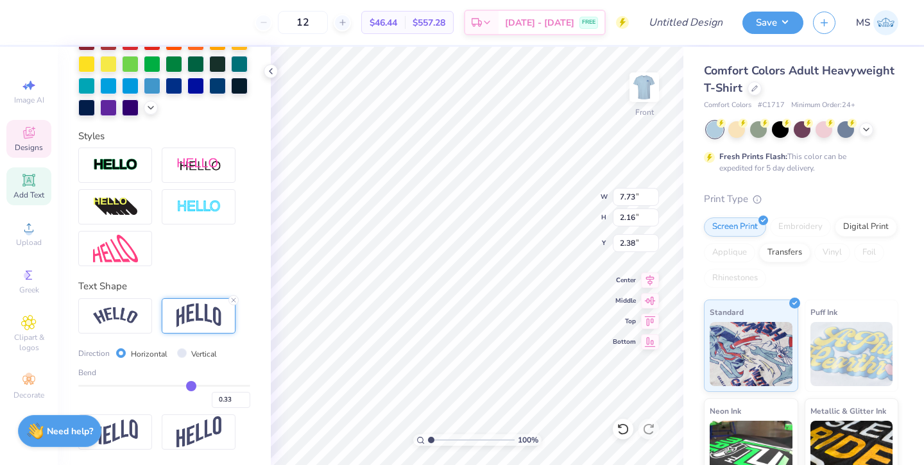
click at [191, 385] on input "range" at bounding box center [164, 386] width 172 height 2
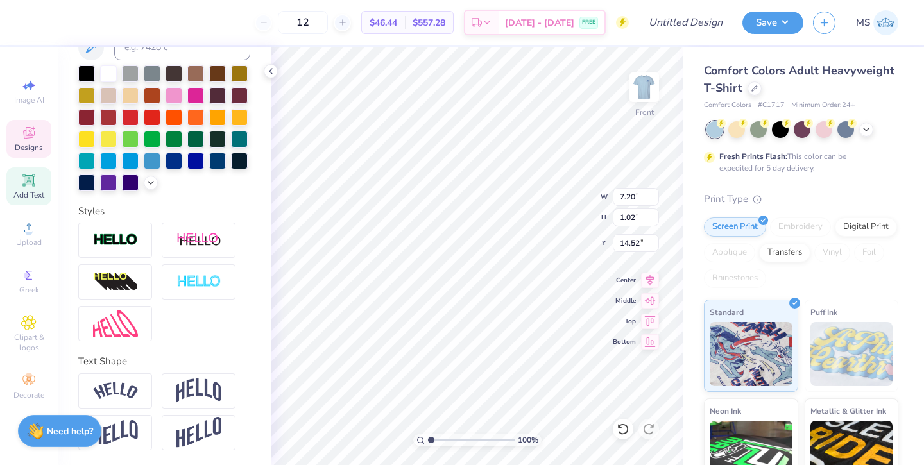
scroll to position [0, 1]
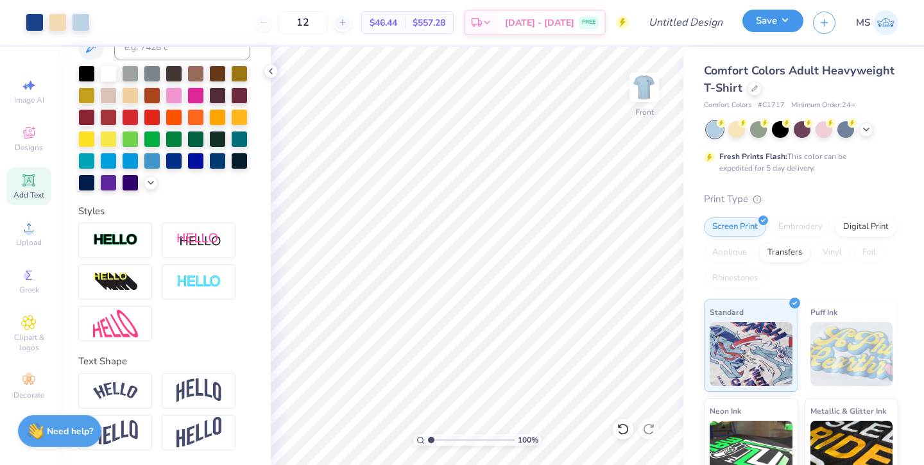
click at [763, 26] on button "Save" at bounding box center [773, 21] width 61 height 22
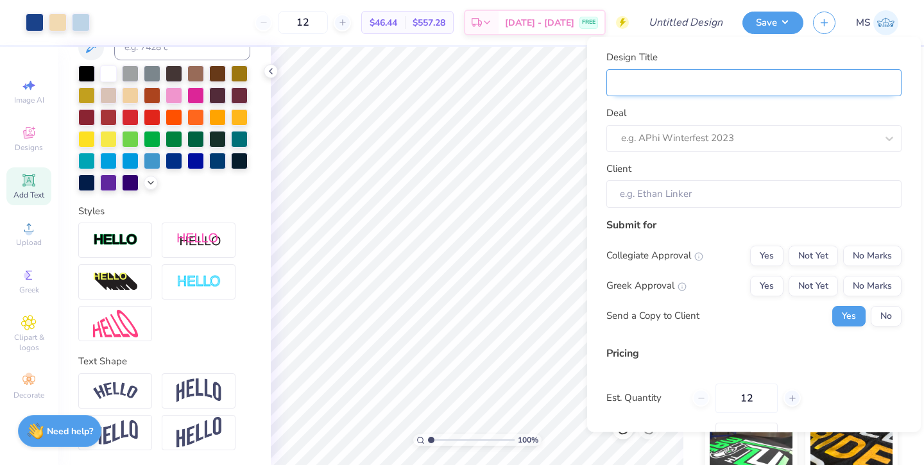
click at [680, 78] on input "Design Title" at bounding box center [754, 83] width 295 height 28
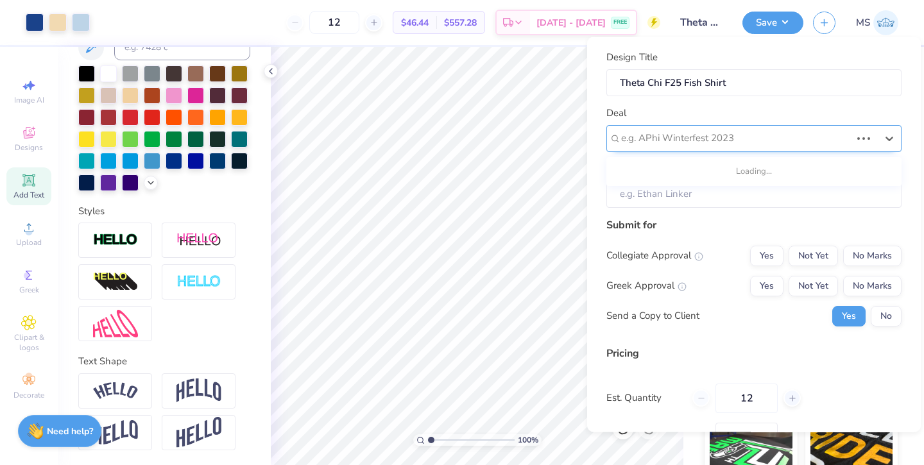
click at [654, 149] on div "e.g. APhi Winterfest 2023" at bounding box center [754, 138] width 295 height 27
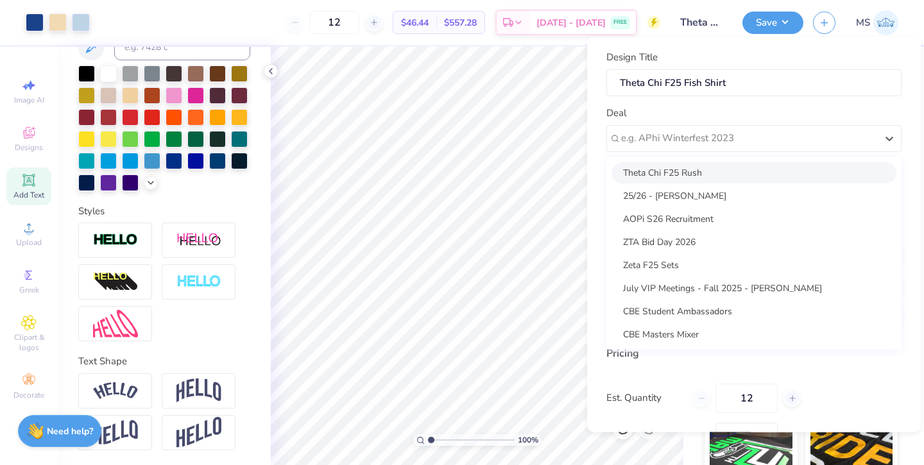
click at [665, 172] on div "Theta Chi F25 Rush" at bounding box center [754, 172] width 285 height 21
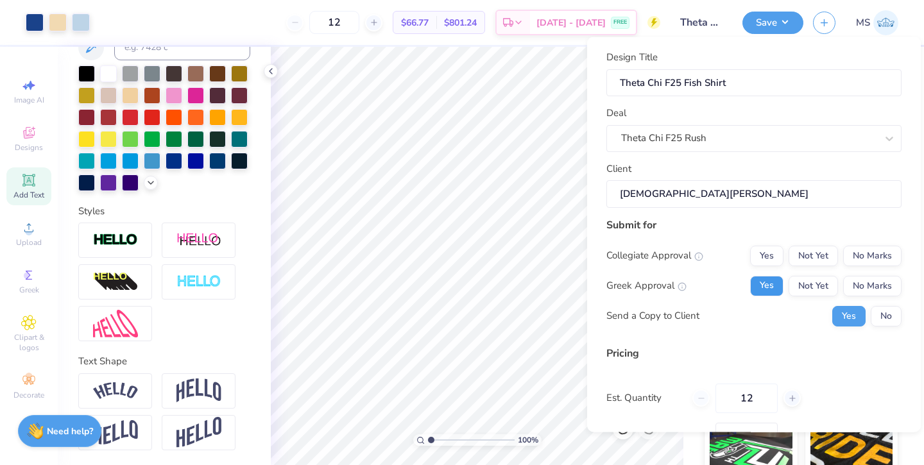
click at [762, 284] on button "Yes" at bounding box center [766, 285] width 33 height 21
click at [867, 262] on button "No Marks" at bounding box center [872, 255] width 58 height 21
drag, startPoint x: 763, startPoint y: 393, endPoint x: 713, endPoint y: 393, distance: 50.1
click at [713, 393] on div "12" at bounding box center [747, 398] width 108 height 30
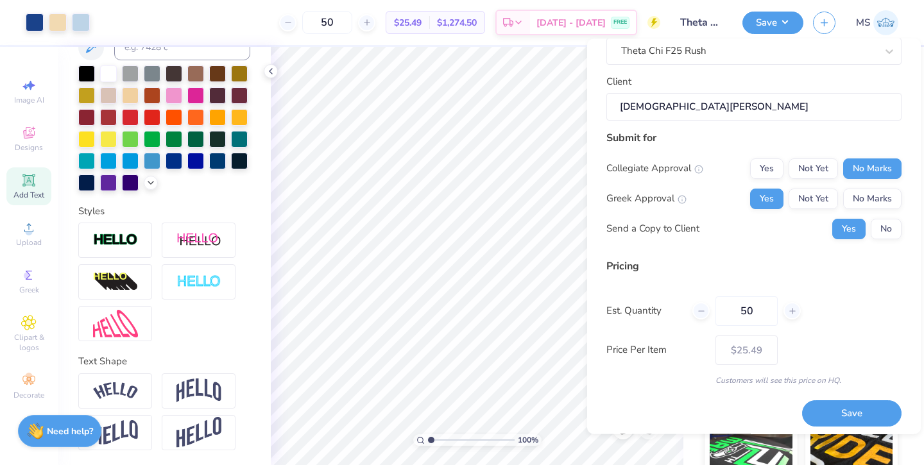
scroll to position [94, 0]
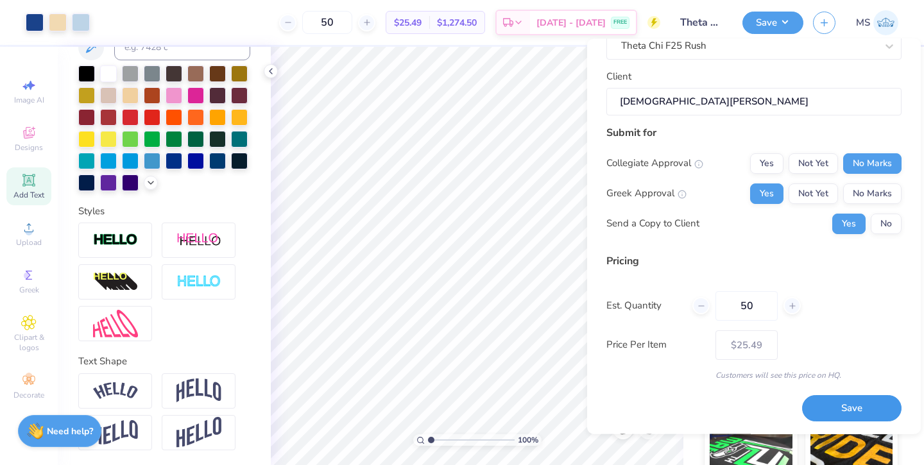
click at [825, 405] on button "Save" at bounding box center [851, 409] width 99 height 26
